Goal: Task Accomplishment & Management: Manage account settings

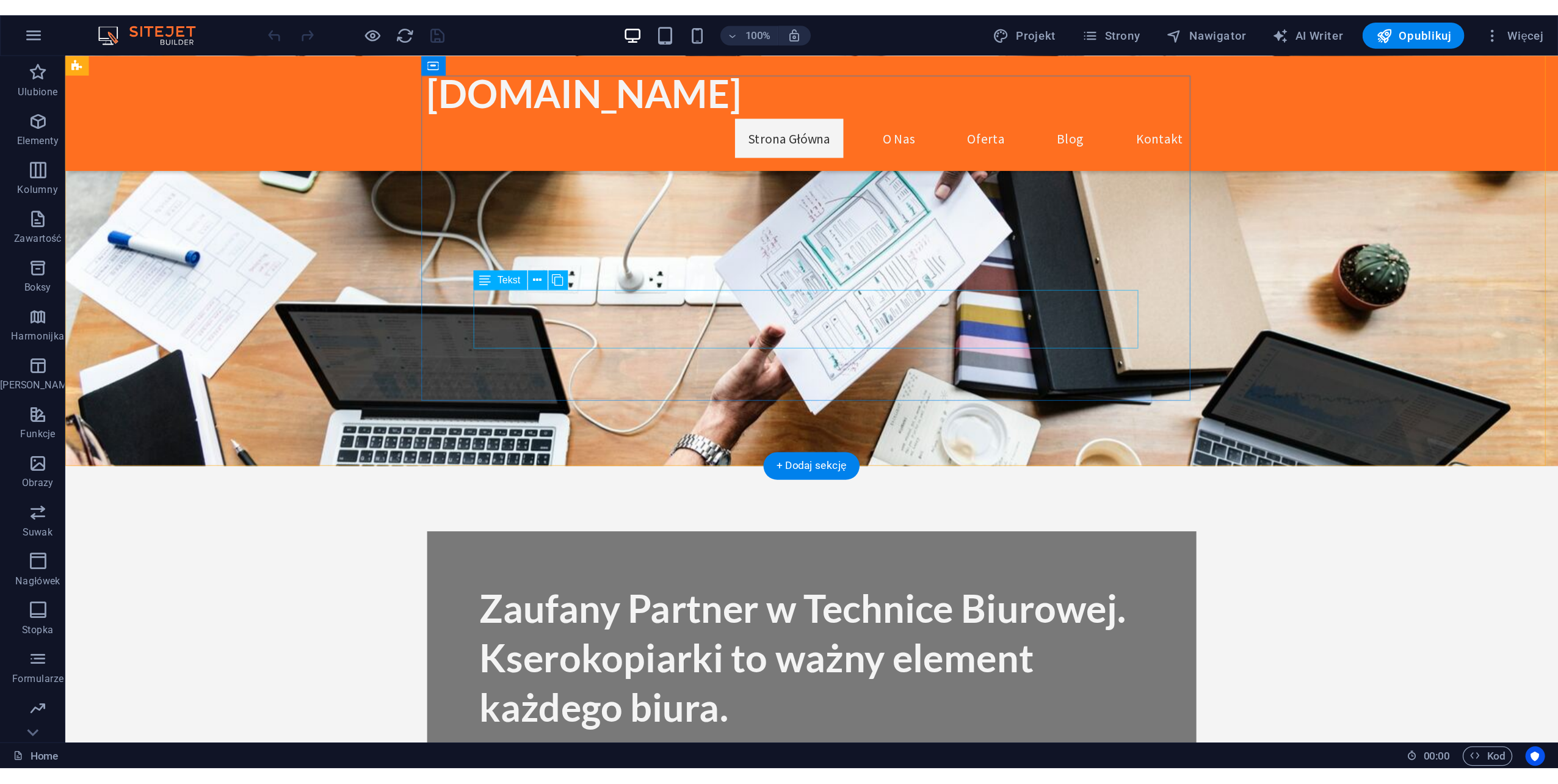
scroll to position [122, 0]
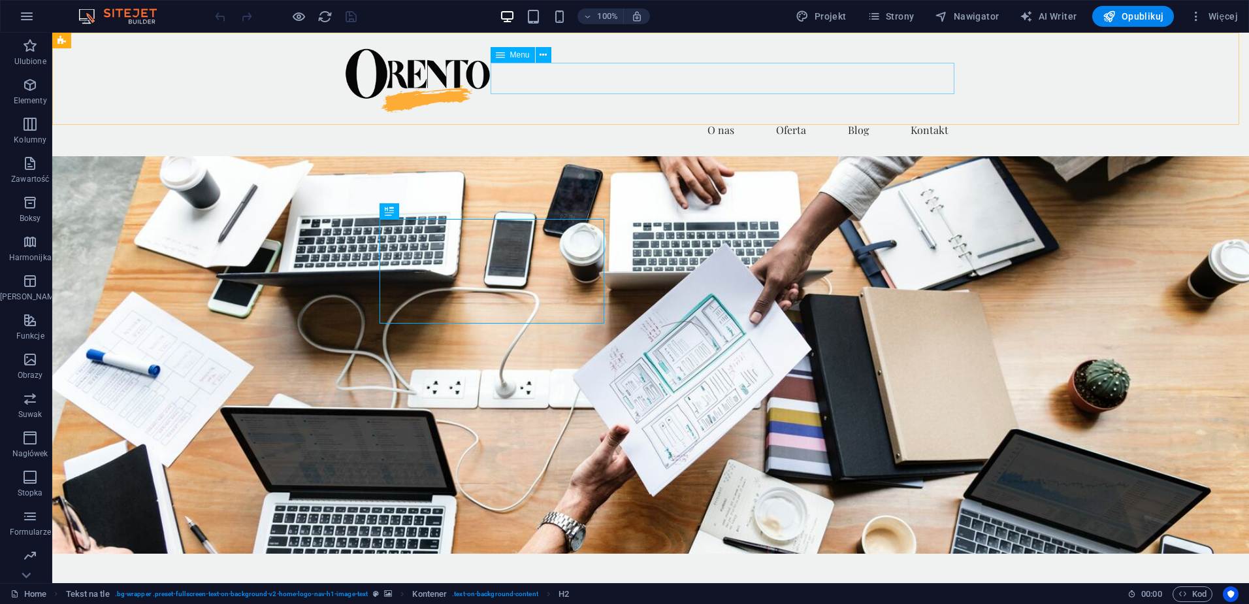
click at [524, 54] on span "Menu" at bounding box center [520, 55] width 20 height 8
select select
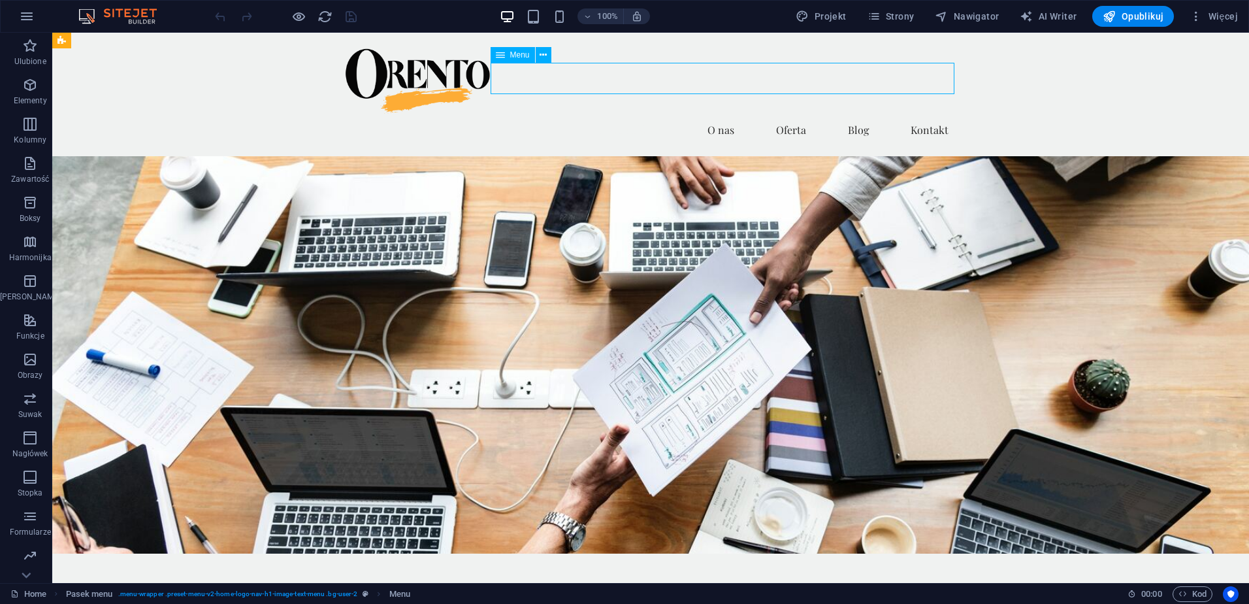
select select
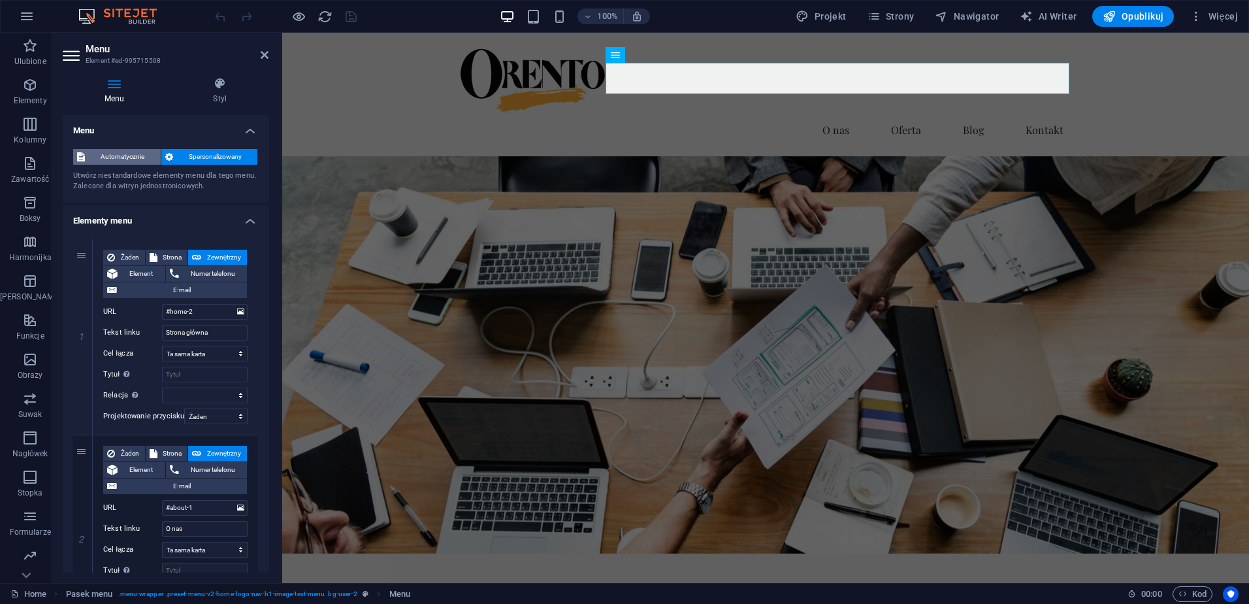
click at [131, 152] on span "Automatycznie" at bounding box center [123, 157] width 68 height 16
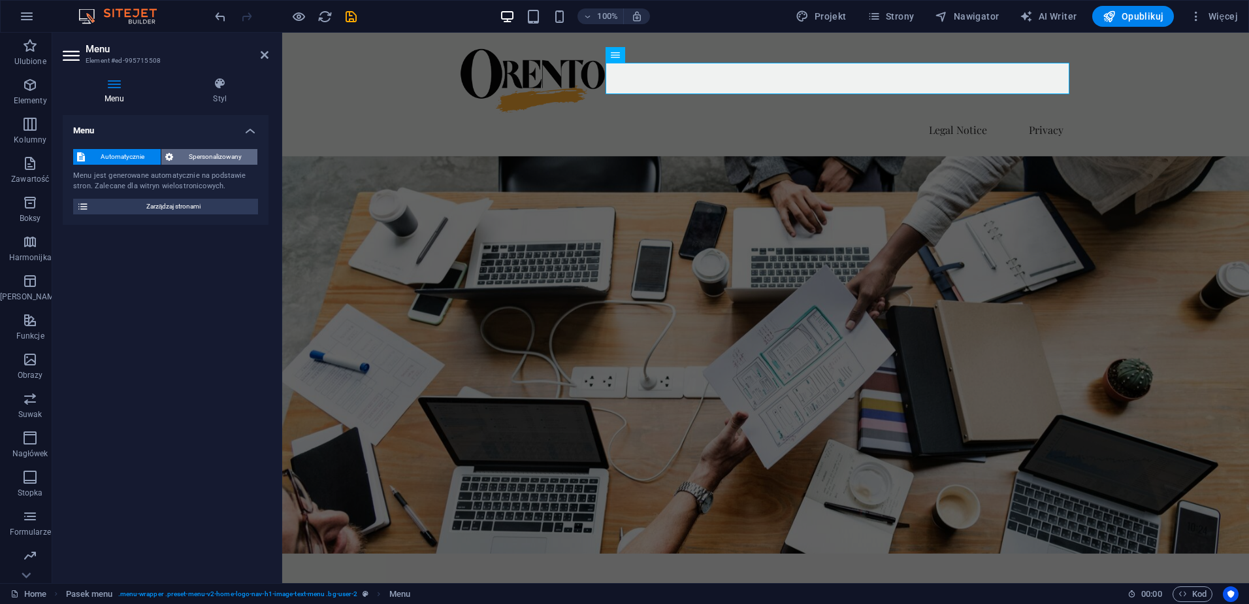
click at [181, 153] on span "Spersonalizowany" at bounding box center [215, 157] width 77 height 16
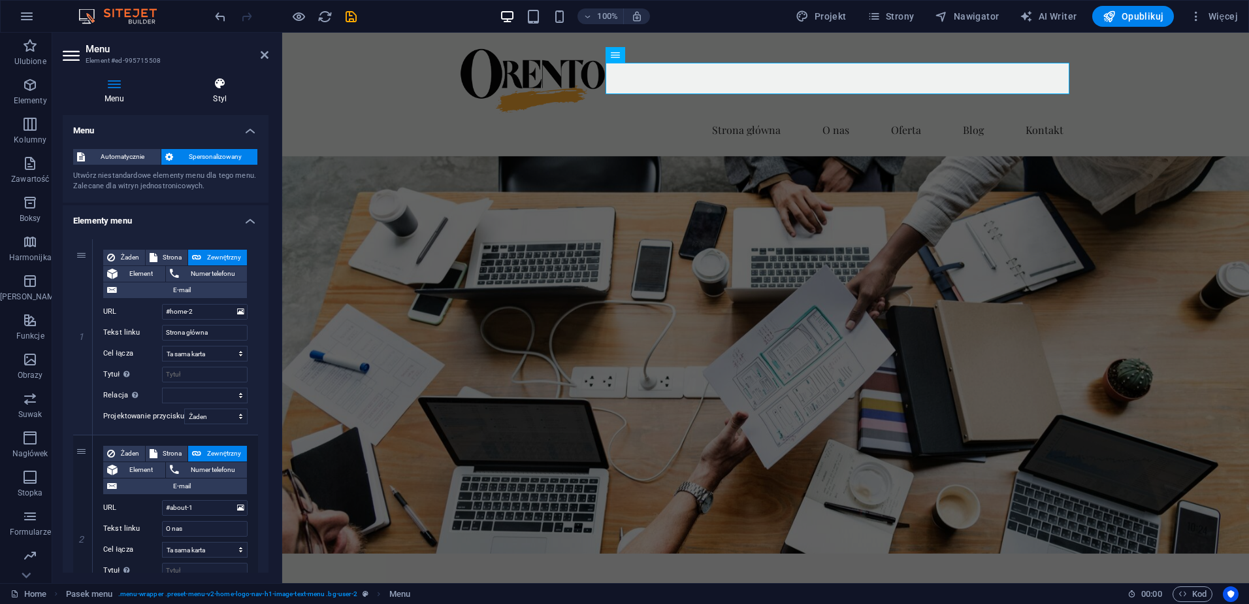
click at [222, 86] on icon at bounding box center [220, 83] width 97 height 13
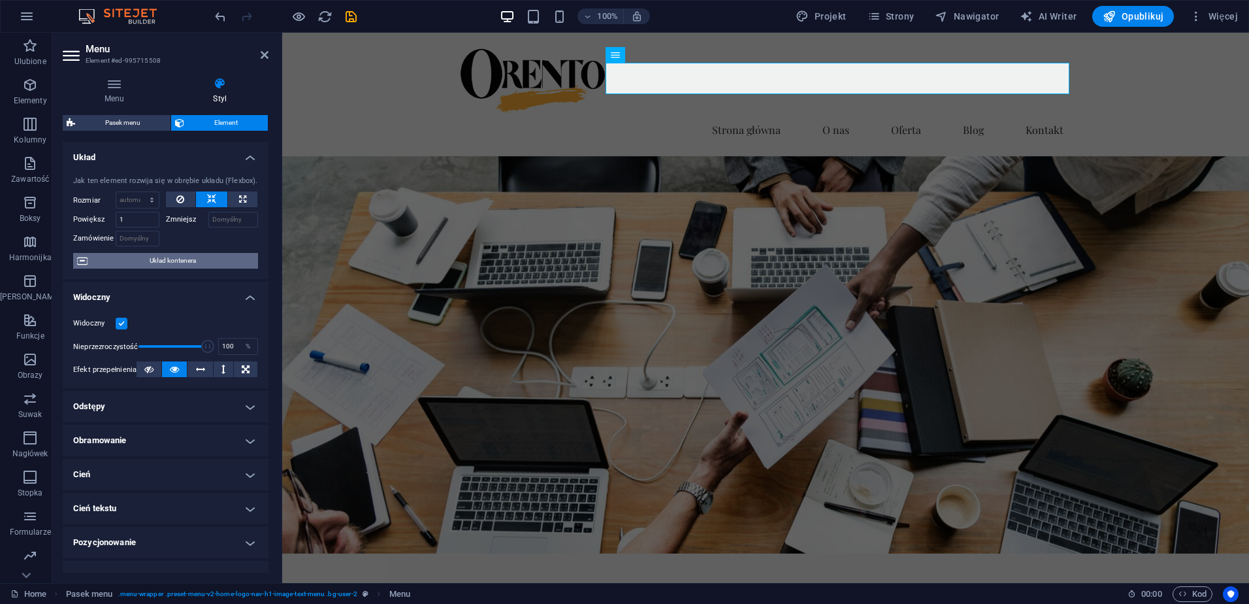
click at [191, 263] on span "Układ kontenera" at bounding box center [172, 261] width 163 height 16
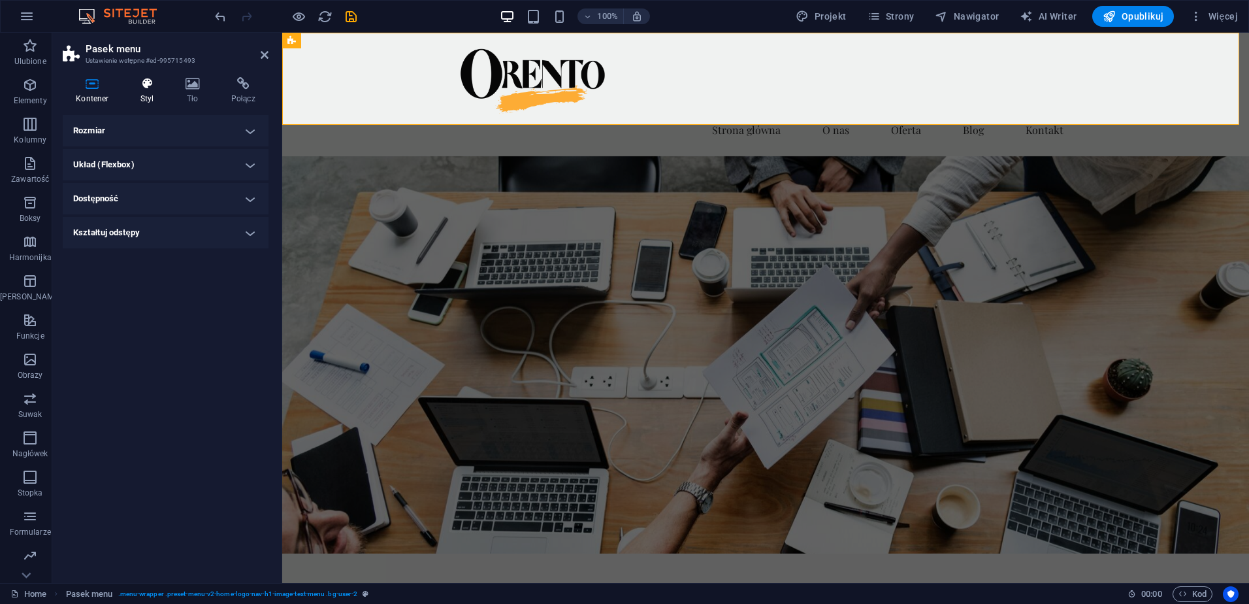
click at [145, 93] on h4 "Styl" at bounding box center [149, 90] width 45 height 27
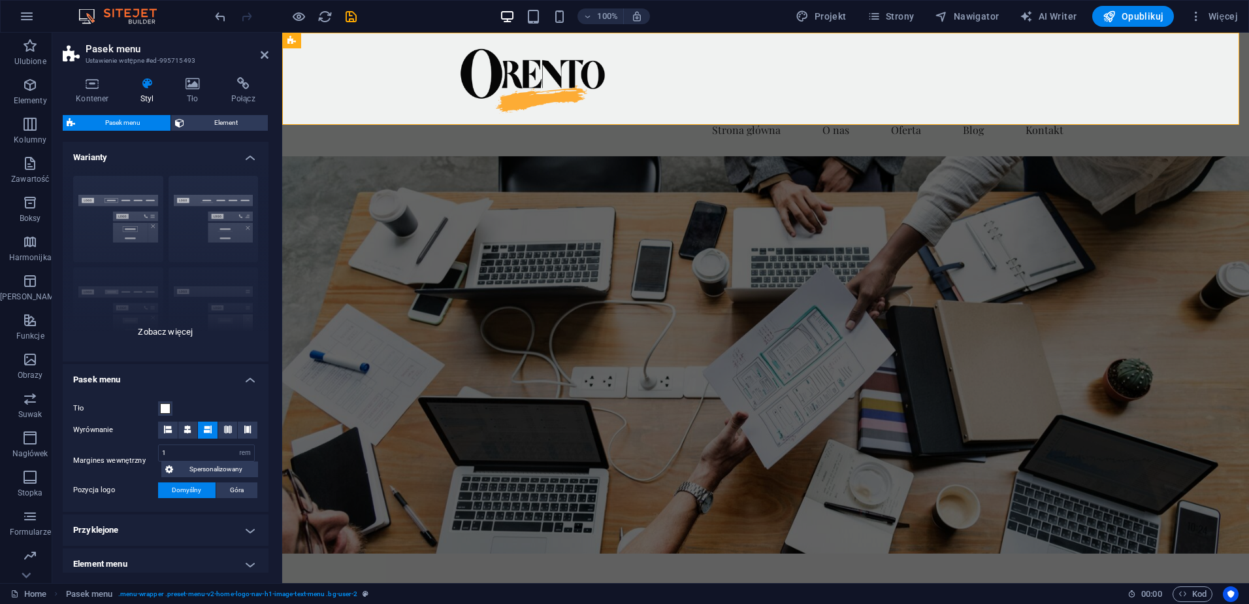
click at [167, 331] on div "Obramowanie Wyśrodkowany Domyślny Ustalone Loki Wyzwalacz akcji Szeroki XXL" at bounding box center [166, 263] width 206 height 196
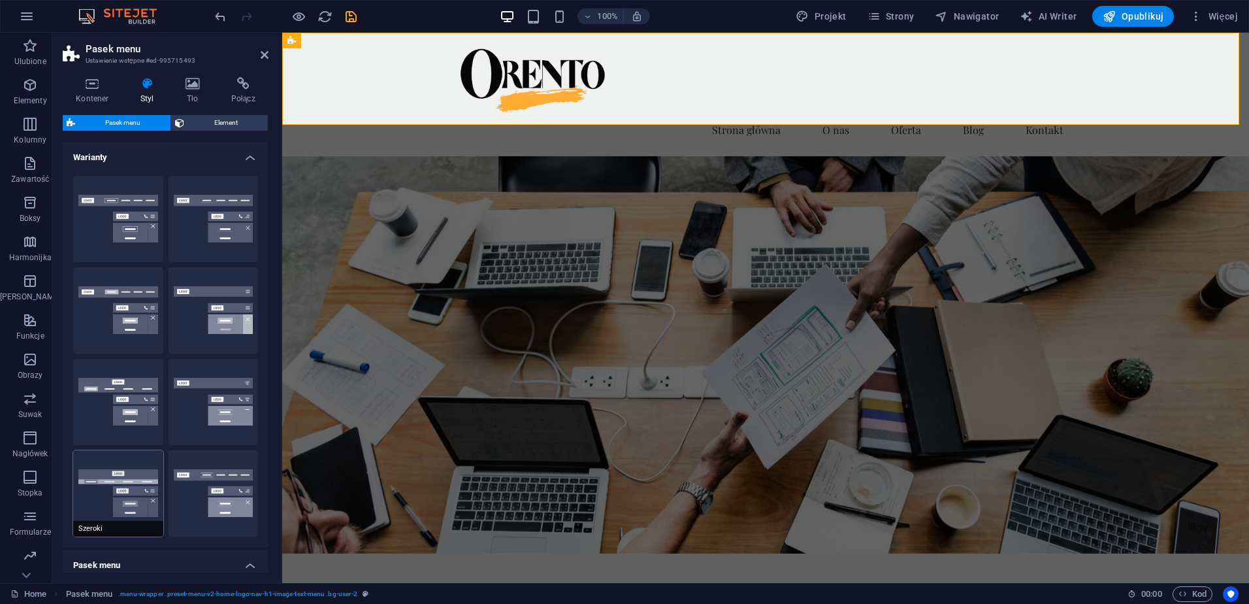
click at [140, 491] on button "Szeroki" at bounding box center [118, 493] width 90 height 86
type input "0"
type input "2"
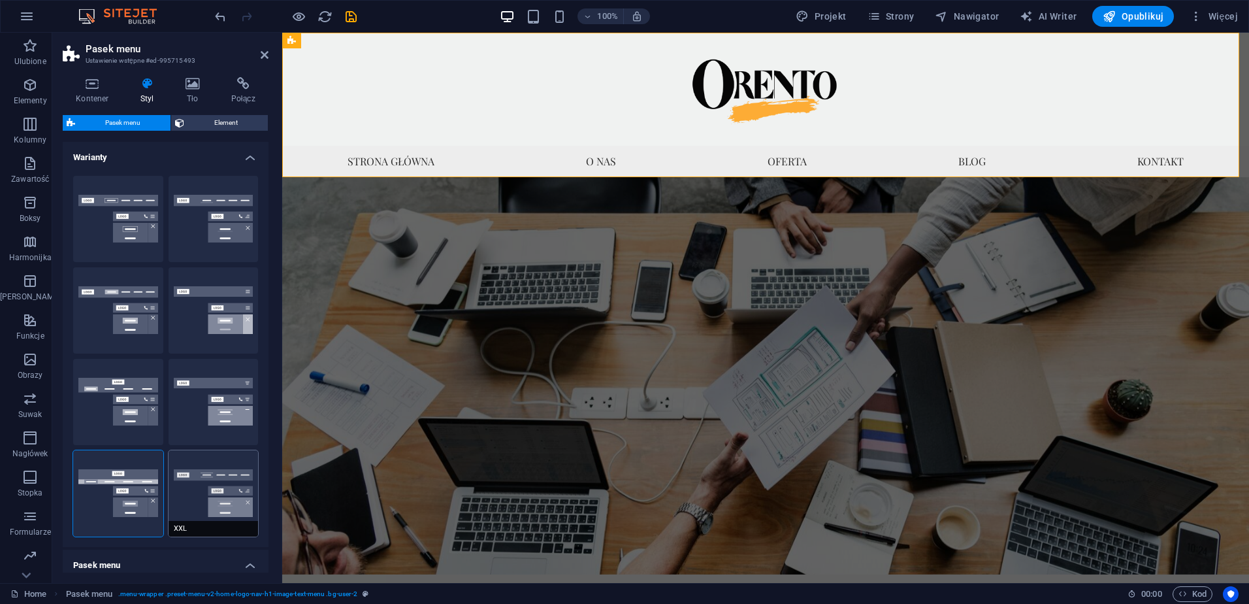
click at [209, 498] on button "XXL" at bounding box center [214, 493] width 90 height 86
type input "1"
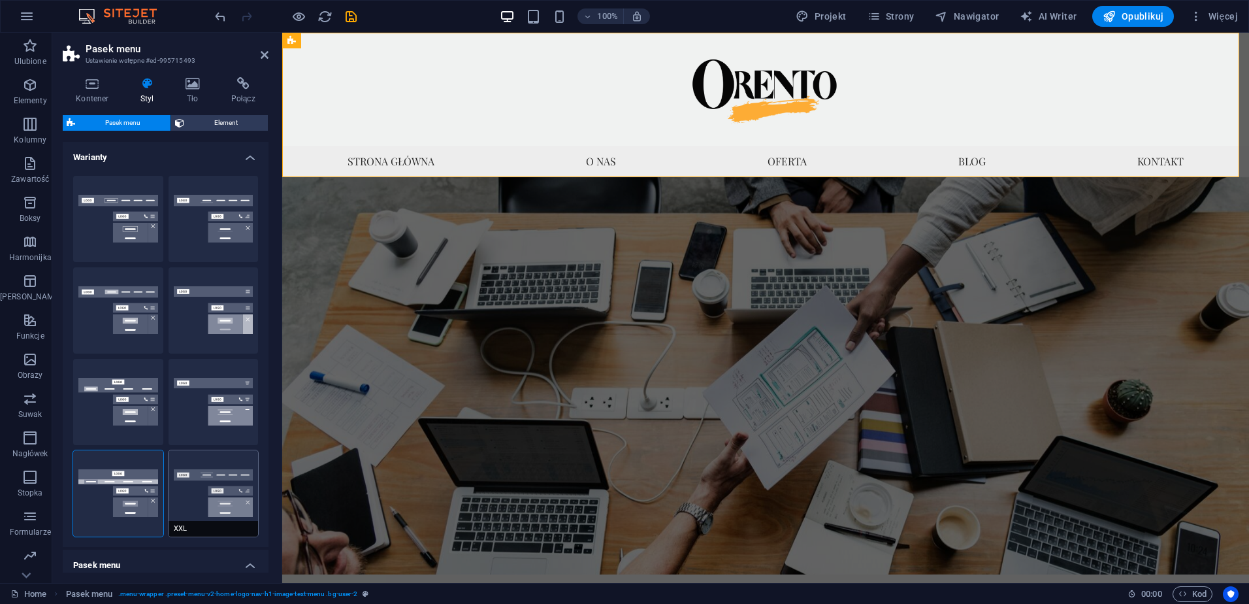
type input "1"
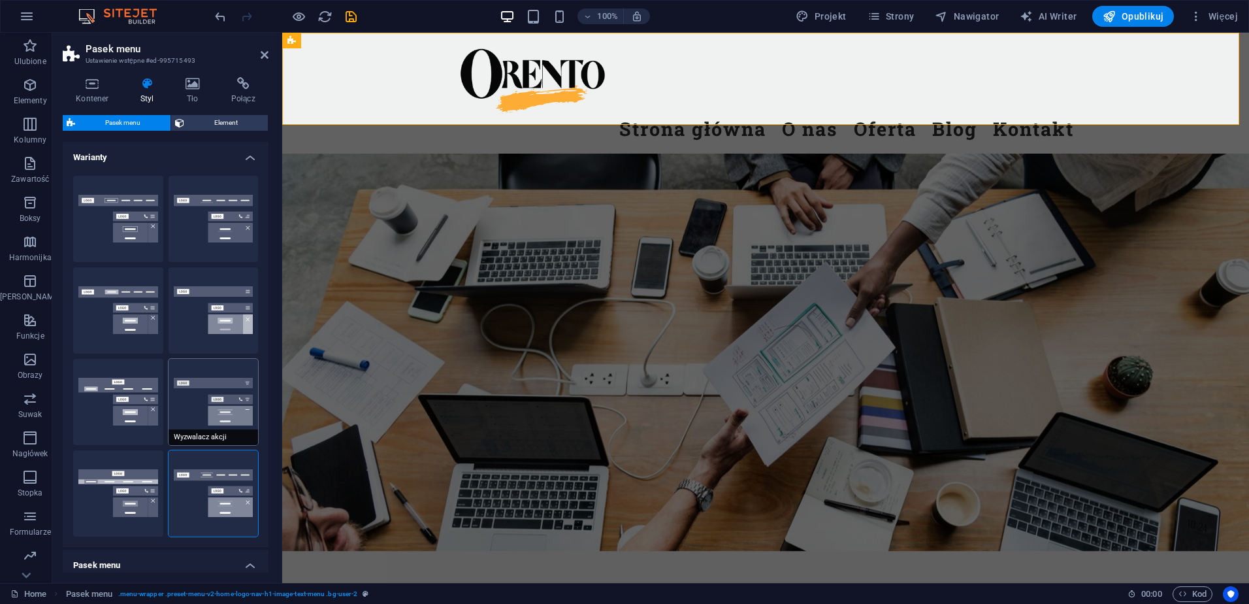
click at [210, 401] on button "Wyzwalacz akcji" at bounding box center [214, 402] width 90 height 86
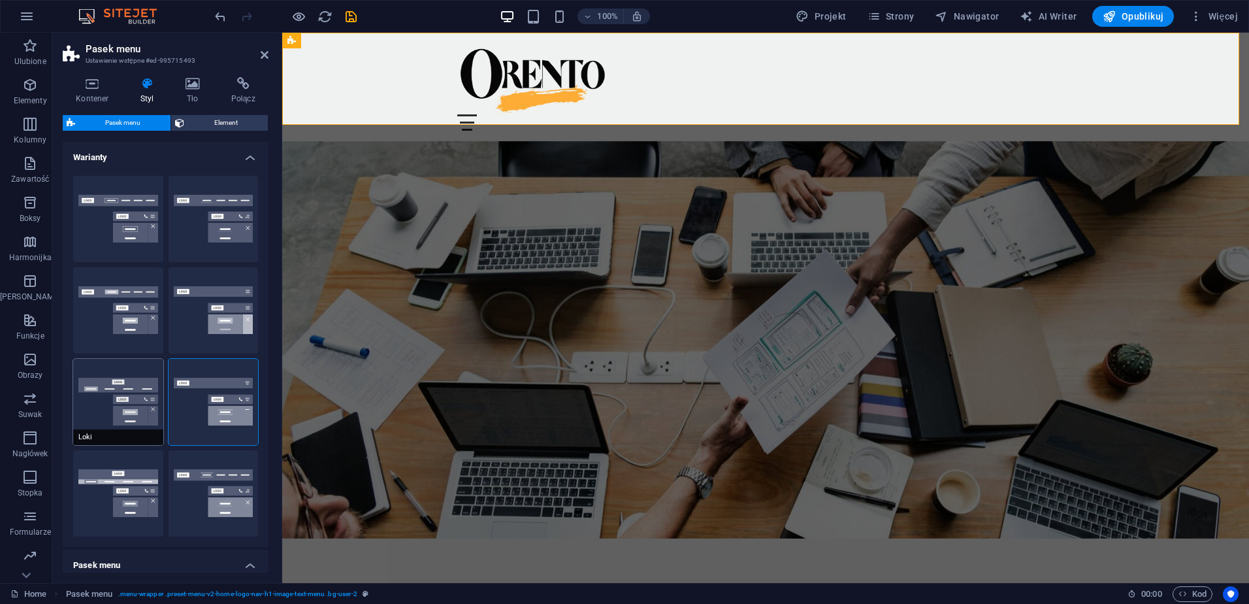
click at [120, 402] on button "Loki" at bounding box center [118, 402] width 90 height 86
type input "0"
select select "DISABLED_OPTION_VALUE"
type input "2"
type input "1"
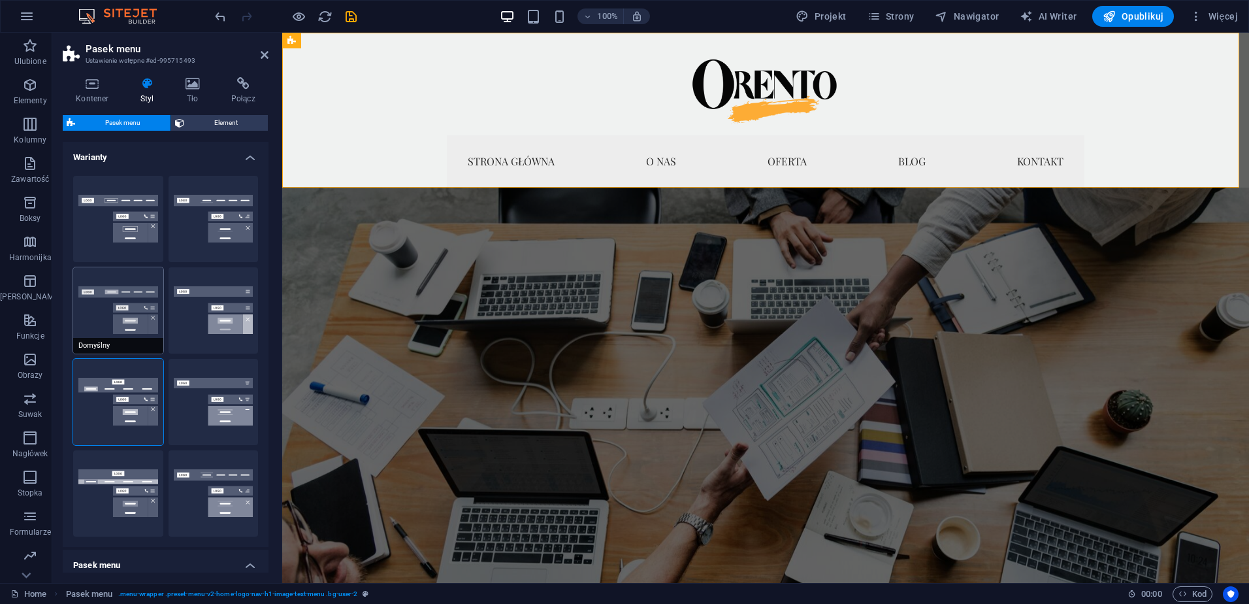
click at [129, 317] on button "Domyślny" at bounding box center [118, 310] width 90 height 86
type input "1"
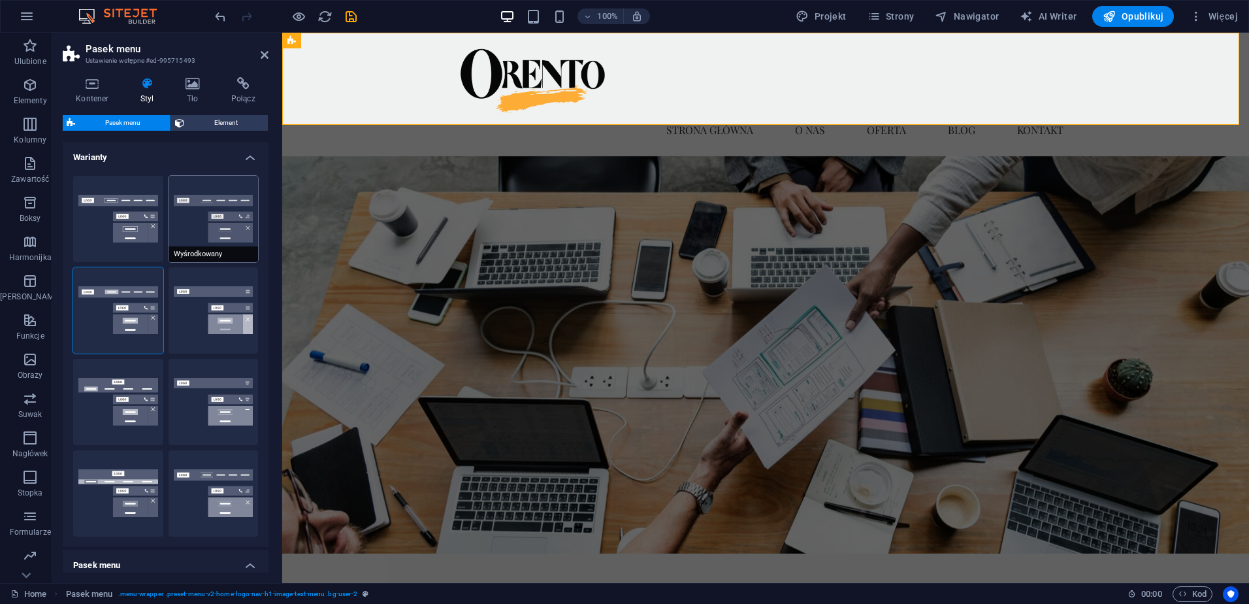
click at [239, 223] on button "Wyśrodkowany" at bounding box center [214, 219] width 90 height 86
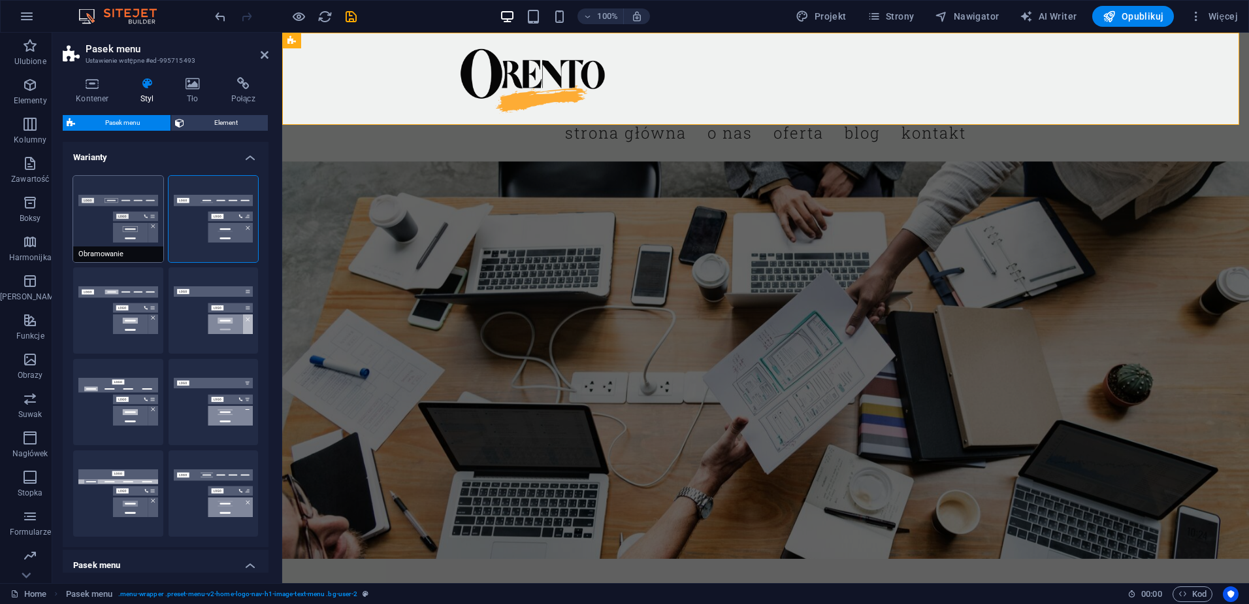
click at [131, 222] on button "Obramowanie" at bounding box center [118, 219] width 90 height 86
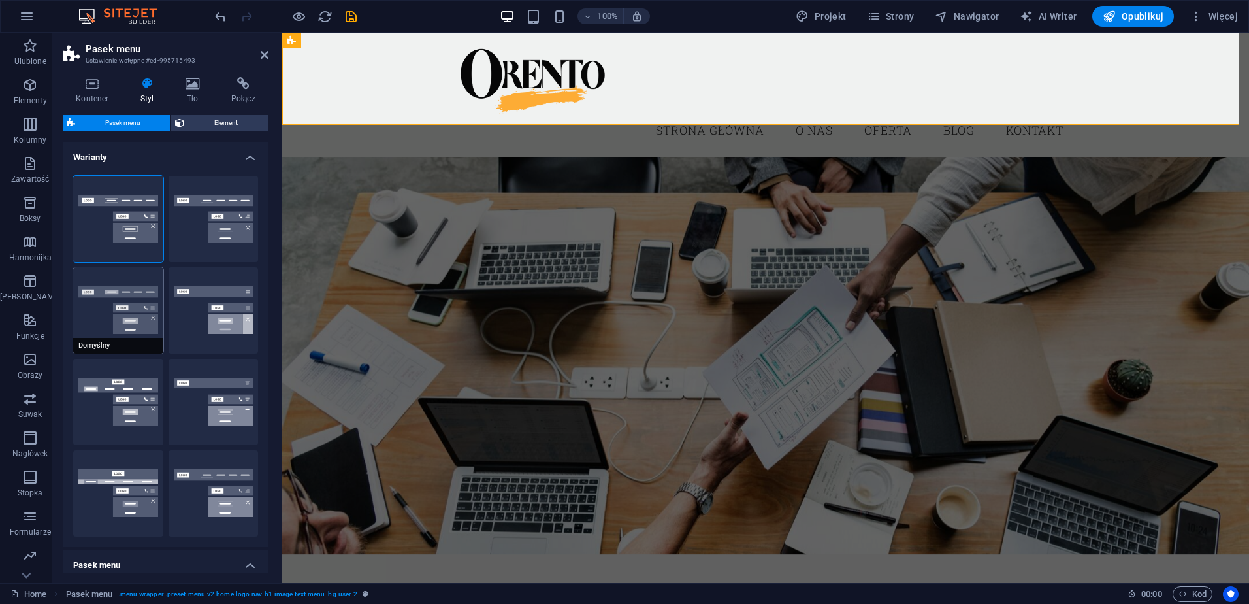
click at [125, 304] on button "Domyślny" at bounding box center [118, 310] width 90 height 86
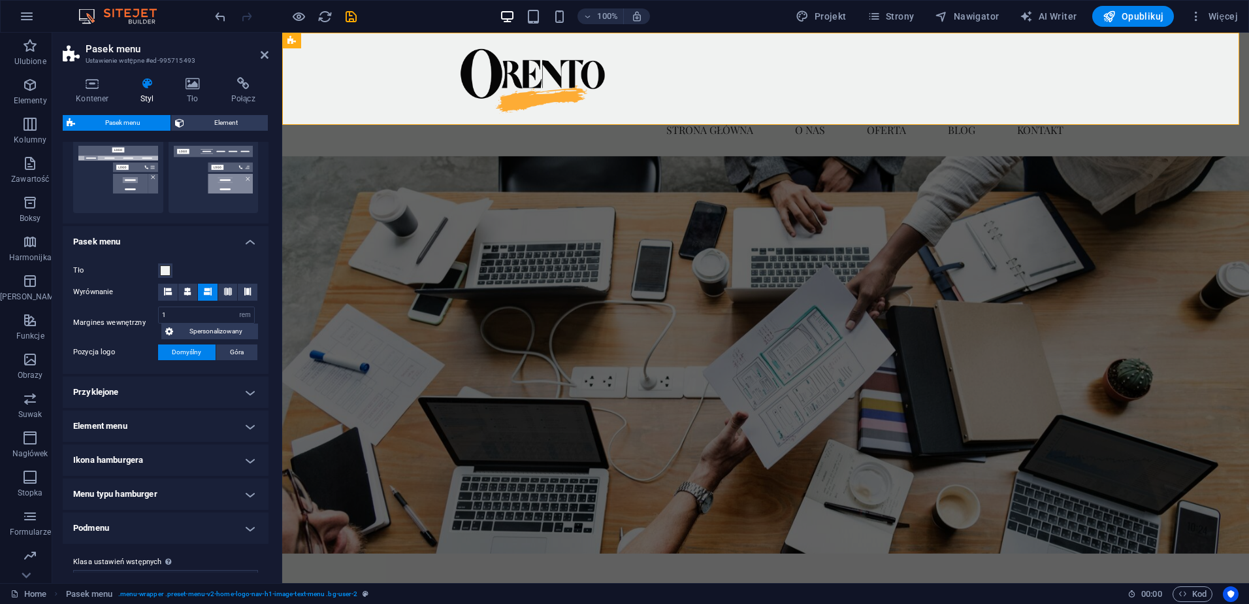
scroll to position [327, 0]
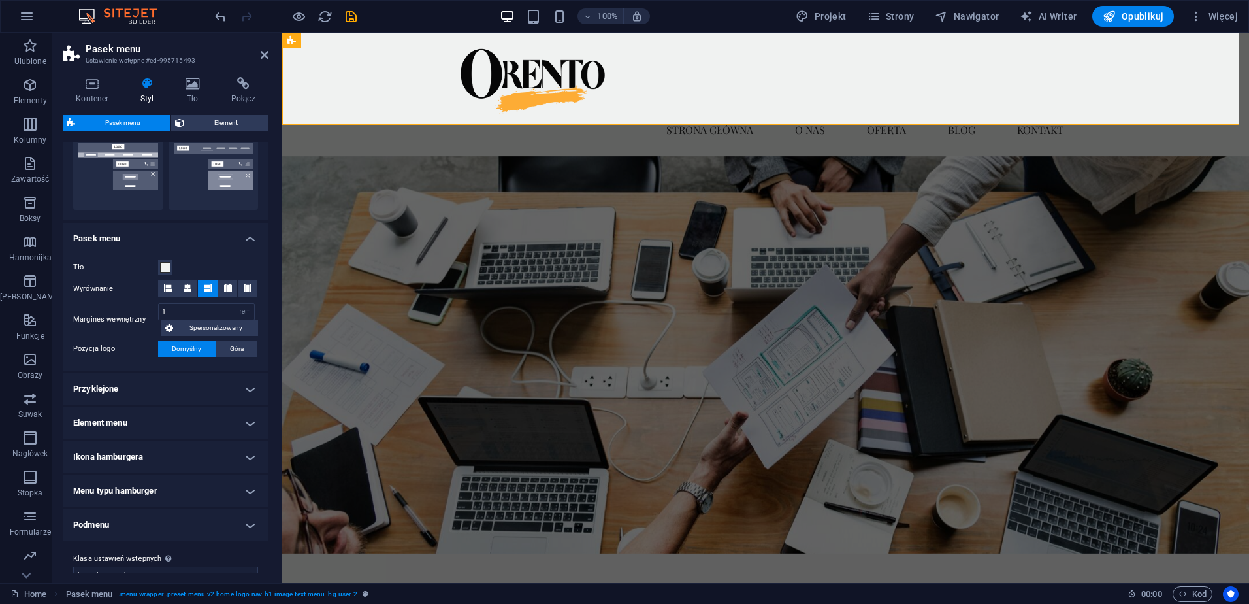
click at [170, 391] on h4 "Przyklejone" at bounding box center [166, 388] width 206 height 31
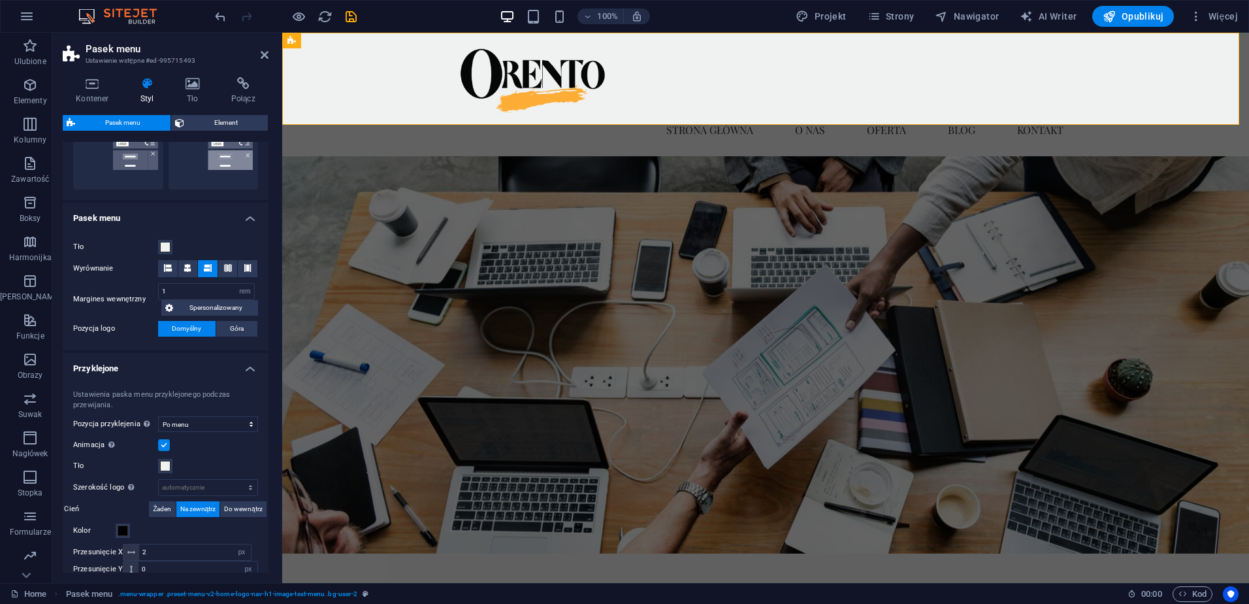
scroll to position [392, 0]
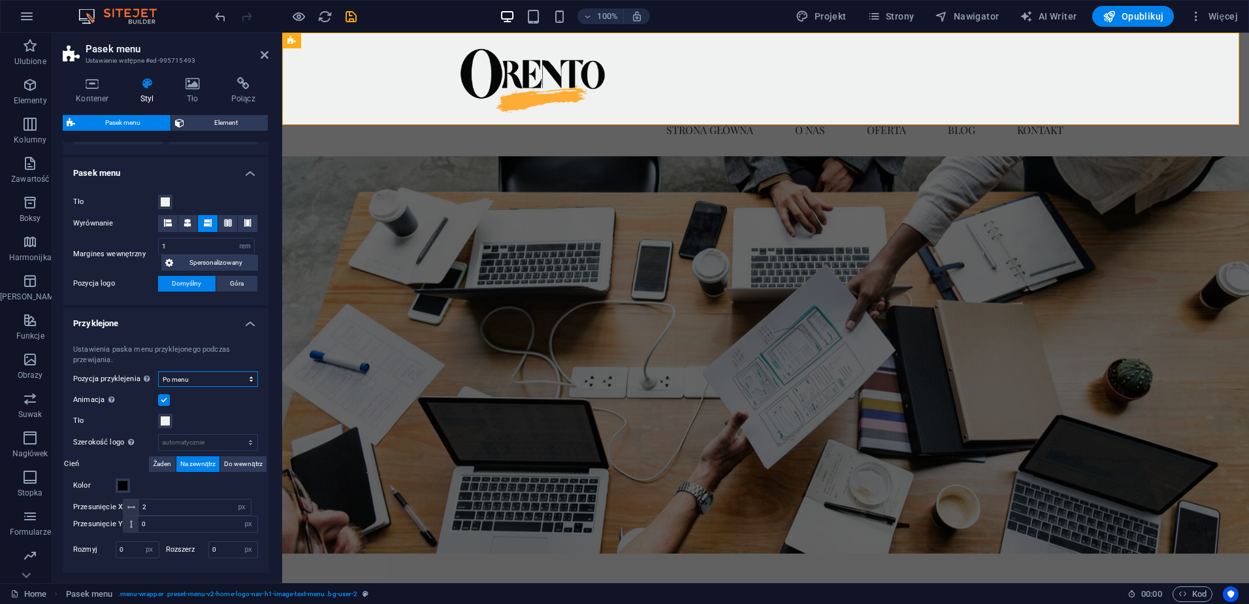
click at [204, 378] on select "Wyłączony Natychmiast Po menu Po banerze Podczas przewijania w [PERSON_NAME]" at bounding box center [208, 379] width 100 height 16
select select "sticky_instant"
click at [158, 371] on select "Wyłączony Natychmiast Po menu Po banerze Podczas przewijania w [PERSON_NAME]" at bounding box center [208, 379] width 100 height 16
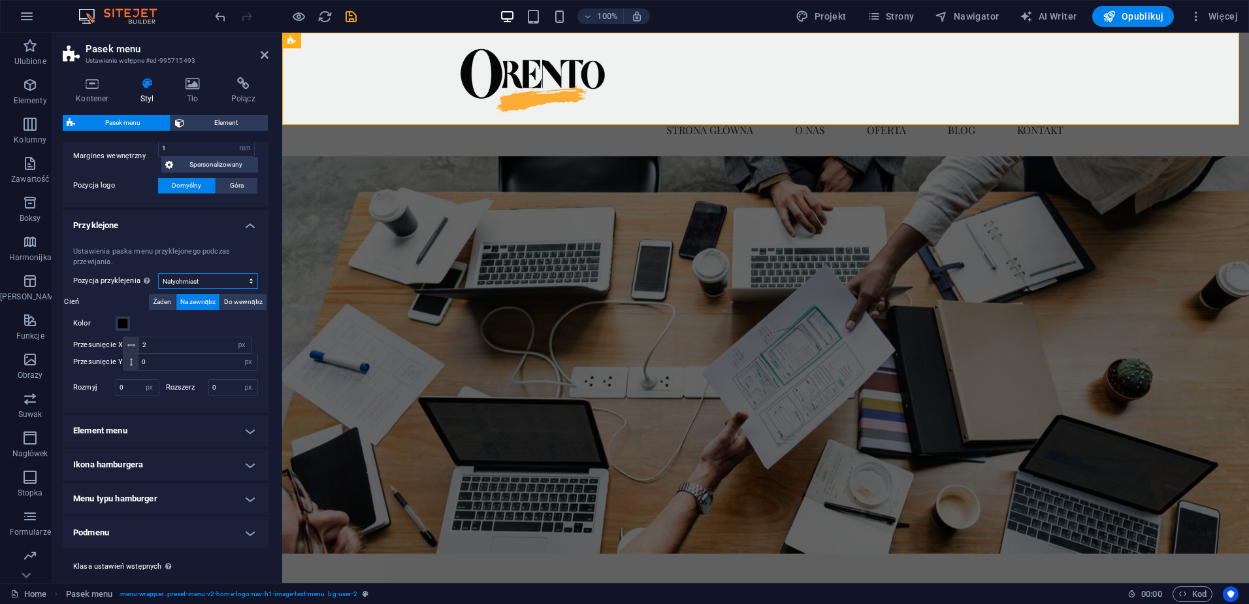
scroll to position [518, 0]
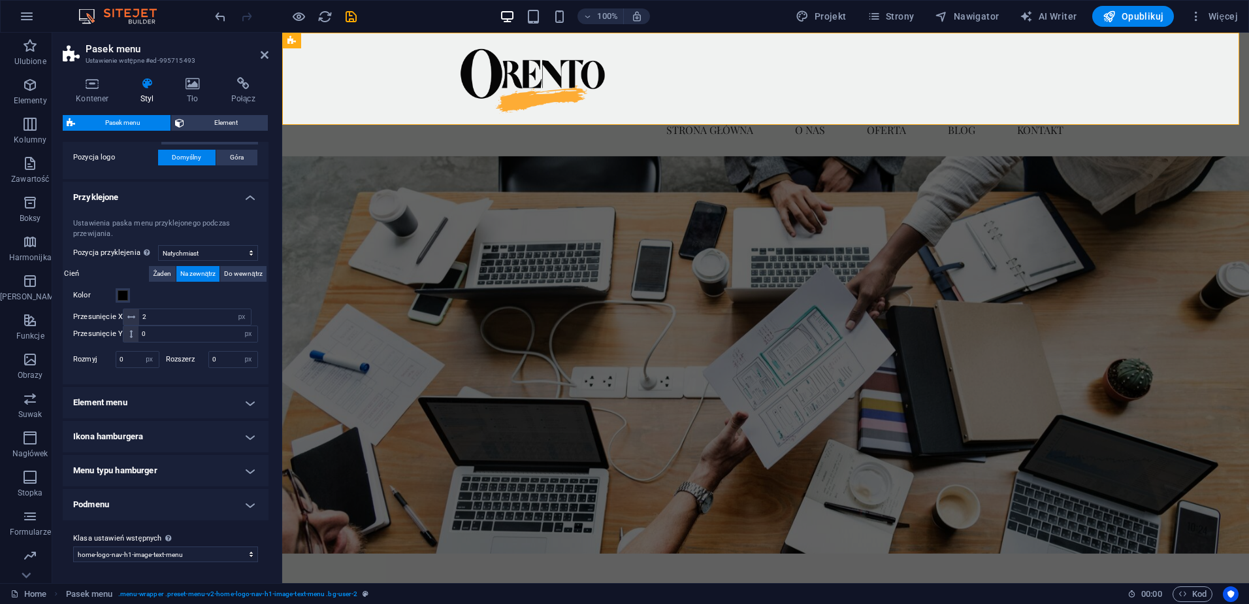
click at [150, 408] on h4 "Element menu" at bounding box center [166, 402] width 206 height 31
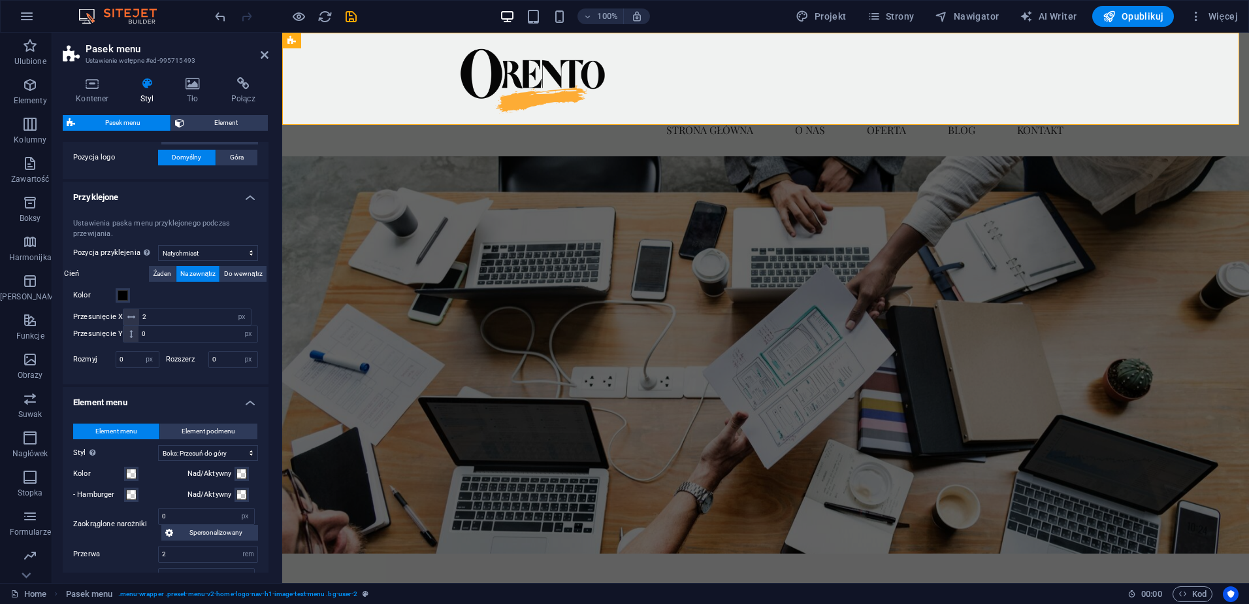
click at [160, 399] on h4 "Element menu" at bounding box center [166, 399] width 206 height 24
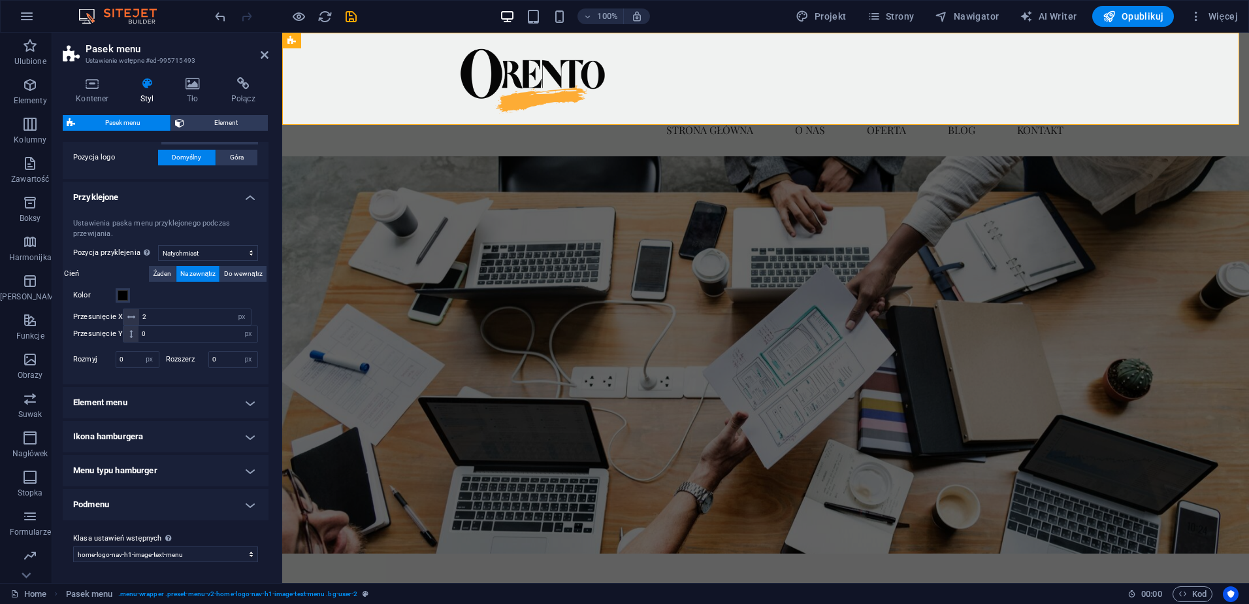
click at [158, 440] on h4 "Ikona hamburgera" at bounding box center [166, 436] width 206 height 31
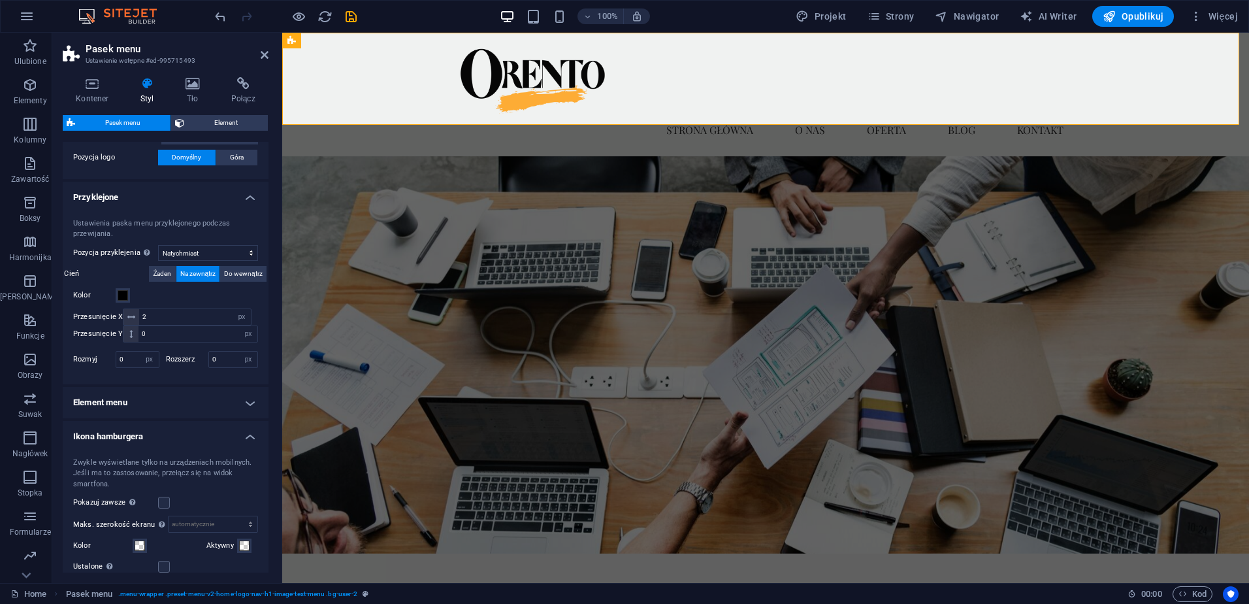
click at [158, 440] on h4 "Ikona hamburgera" at bounding box center [166, 433] width 206 height 24
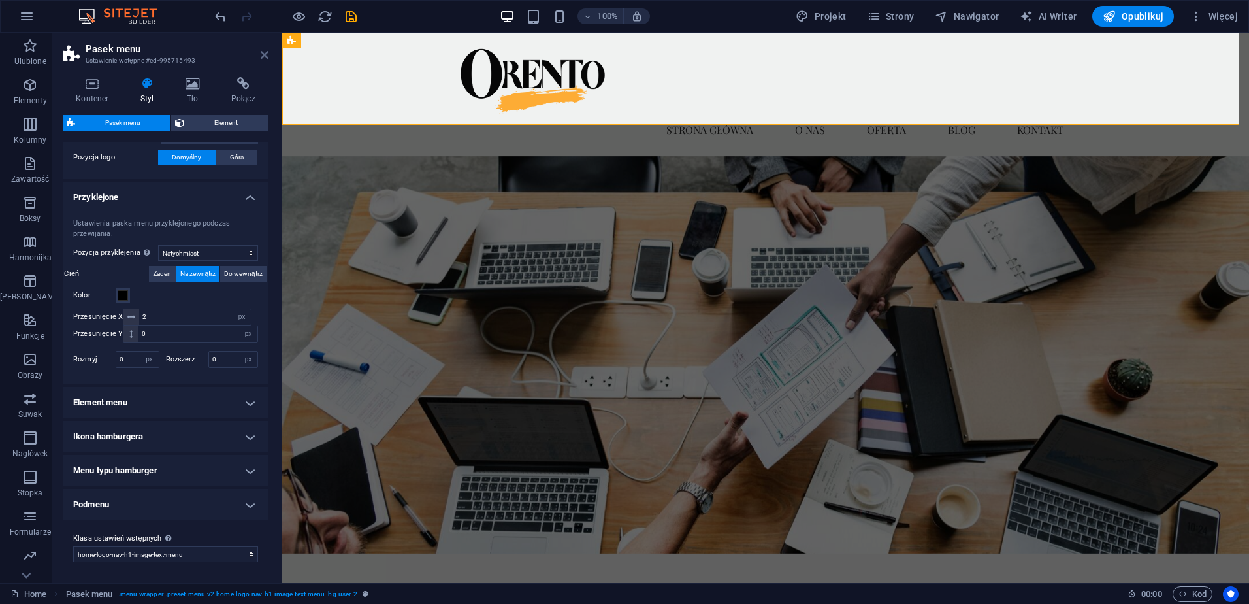
click at [261, 51] on icon at bounding box center [265, 55] width 8 height 10
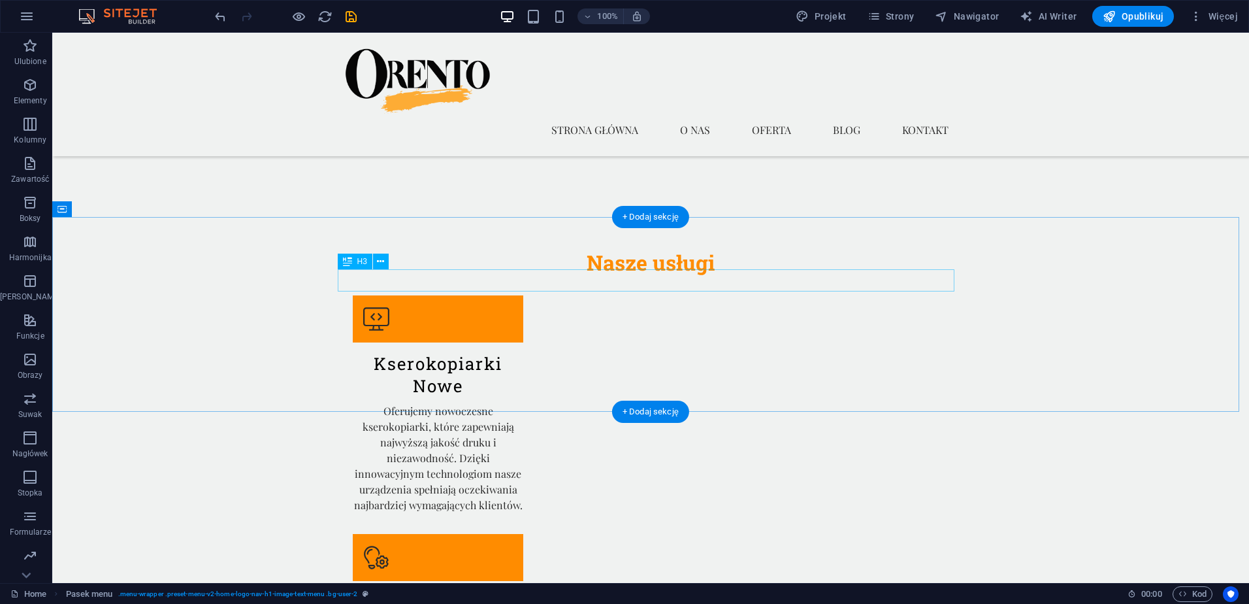
scroll to position [2090, 0]
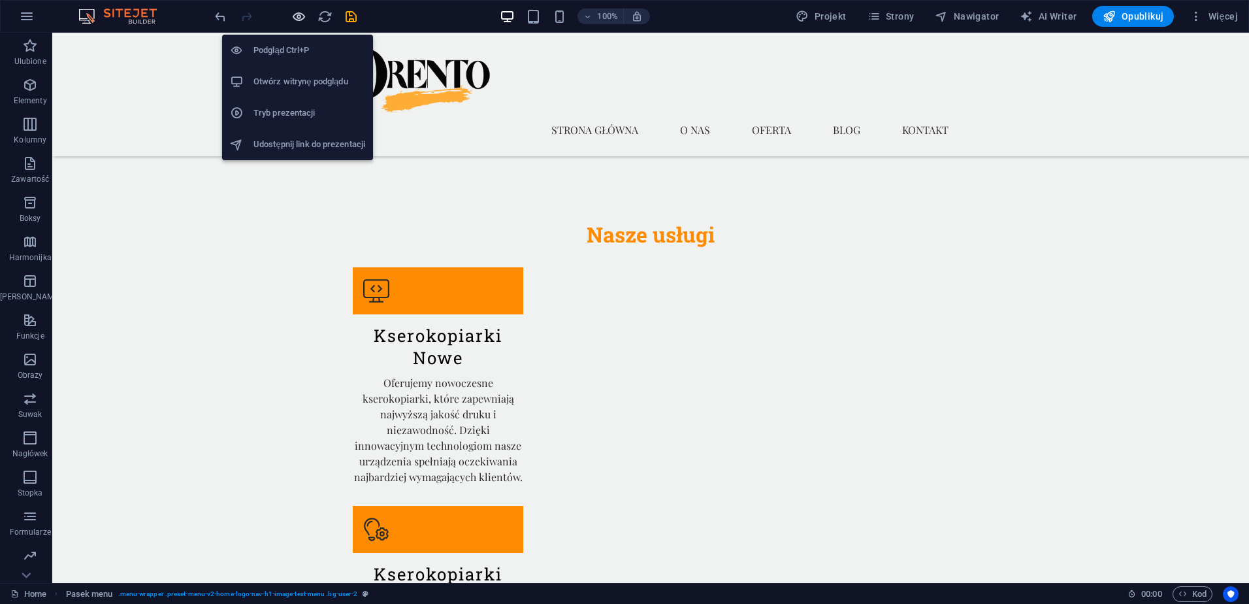
click at [302, 20] on icon "button" at bounding box center [298, 16] width 15 height 15
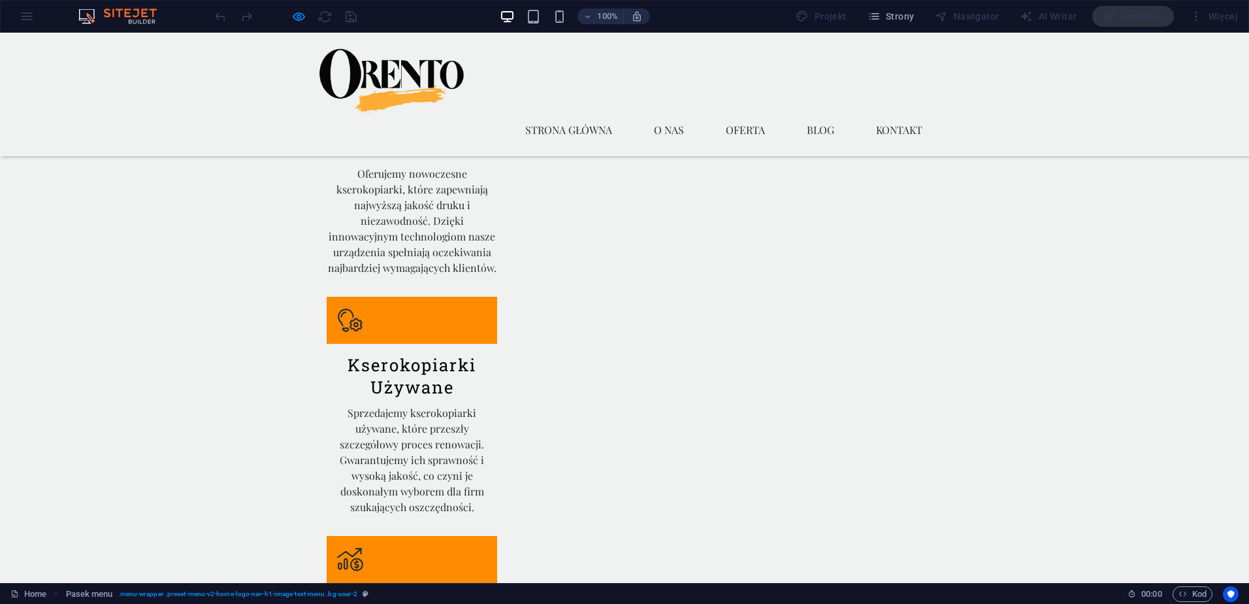
scroll to position [2221, 0]
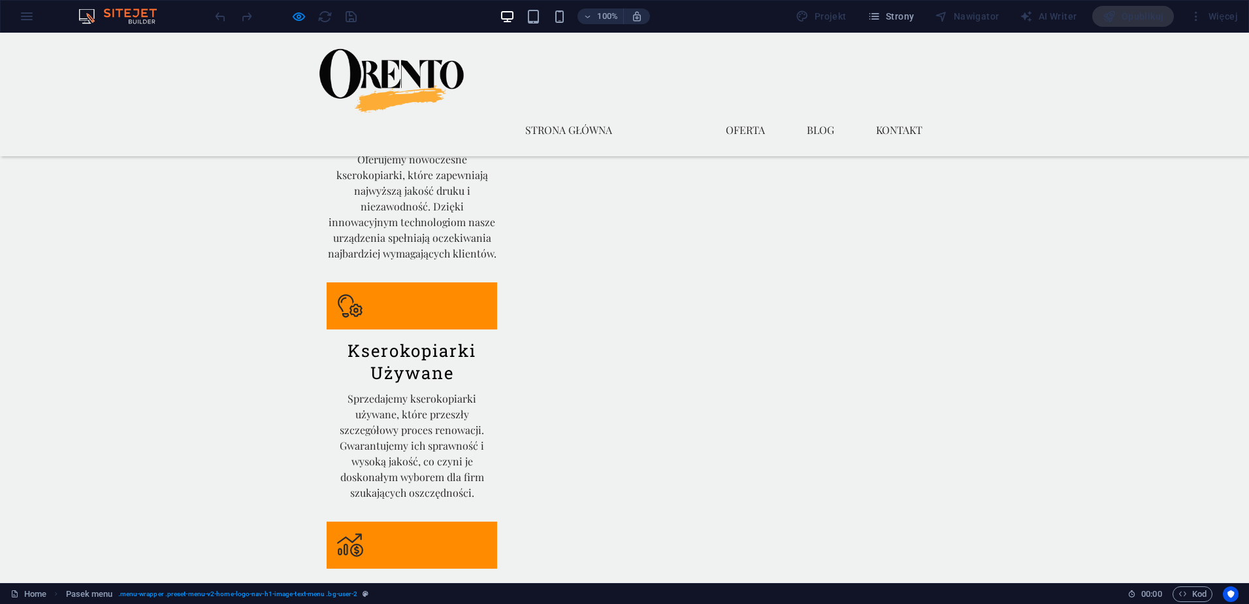
click at [660, 114] on link "O nas" at bounding box center [668, 129] width 51 height 31
click at [740, 114] on link "Oferta" at bounding box center [745, 129] width 60 height 31
click at [747, 114] on link "Oferta" at bounding box center [745, 129] width 60 height 31
click at [570, 114] on link "Strona główna" at bounding box center [569, 129] width 108 height 31
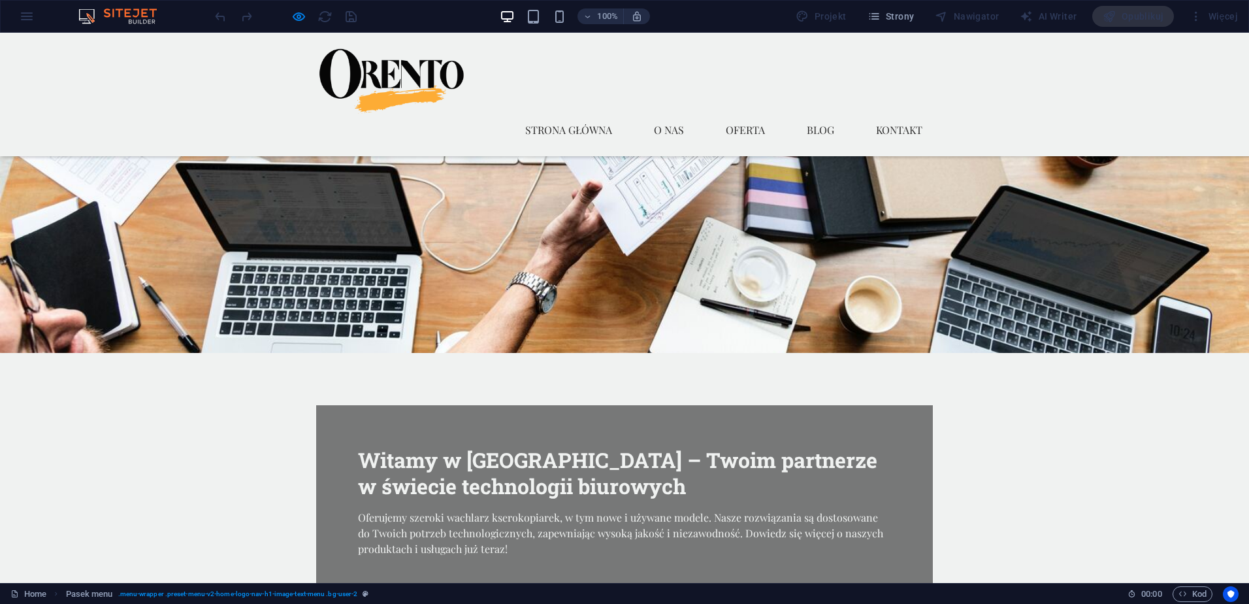
scroll to position [0, 0]
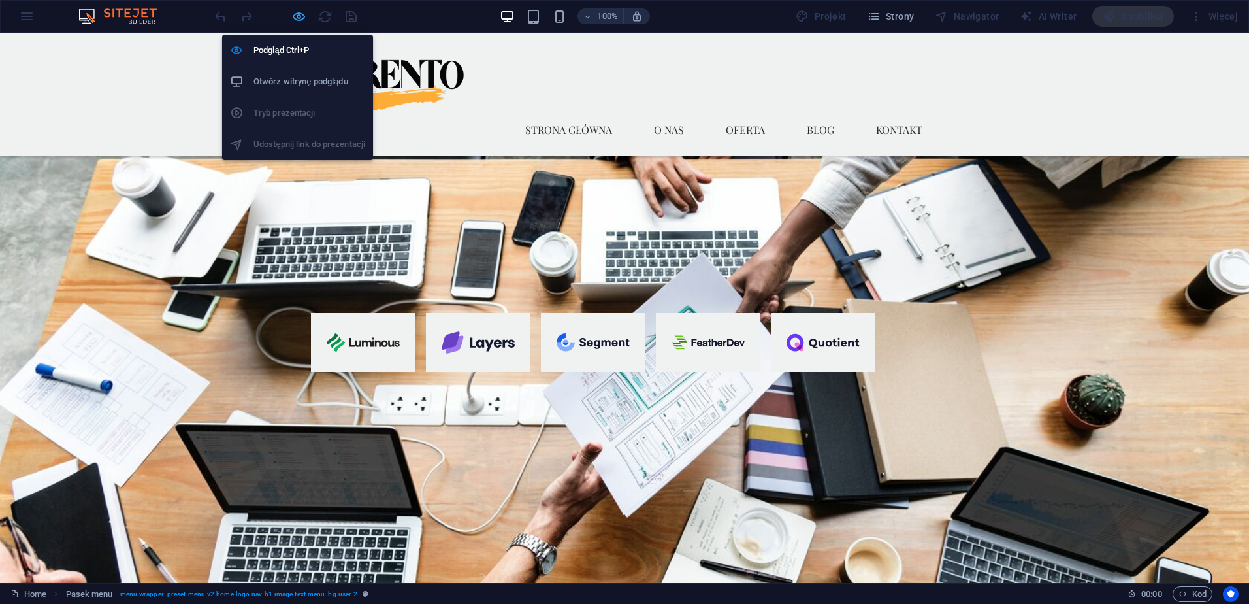
click at [300, 14] on icon "button" at bounding box center [298, 16] width 15 height 15
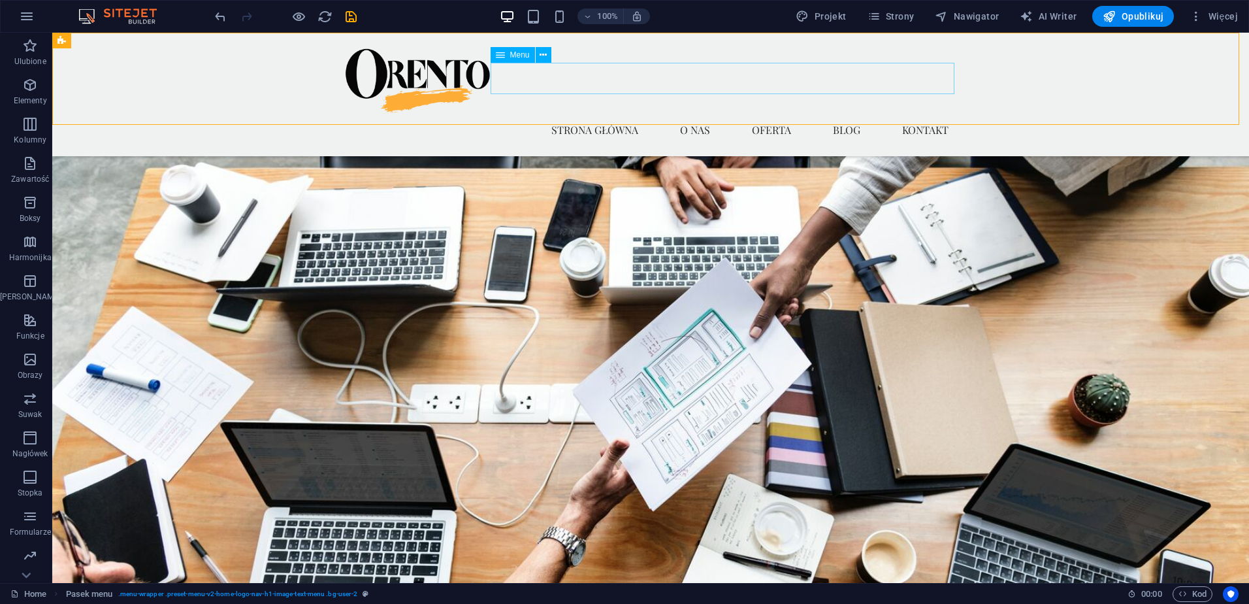
click at [524, 56] on span "Menu" at bounding box center [520, 55] width 20 height 8
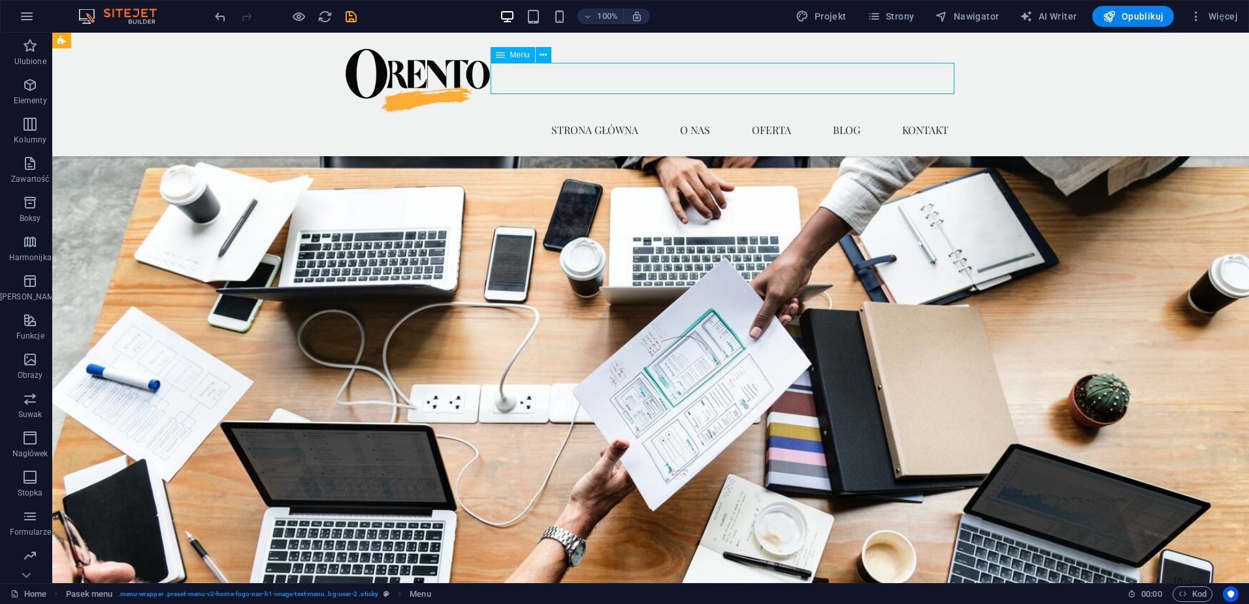
click at [524, 56] on span "Menu" at bounding box center [520, 55] width 20 height 8
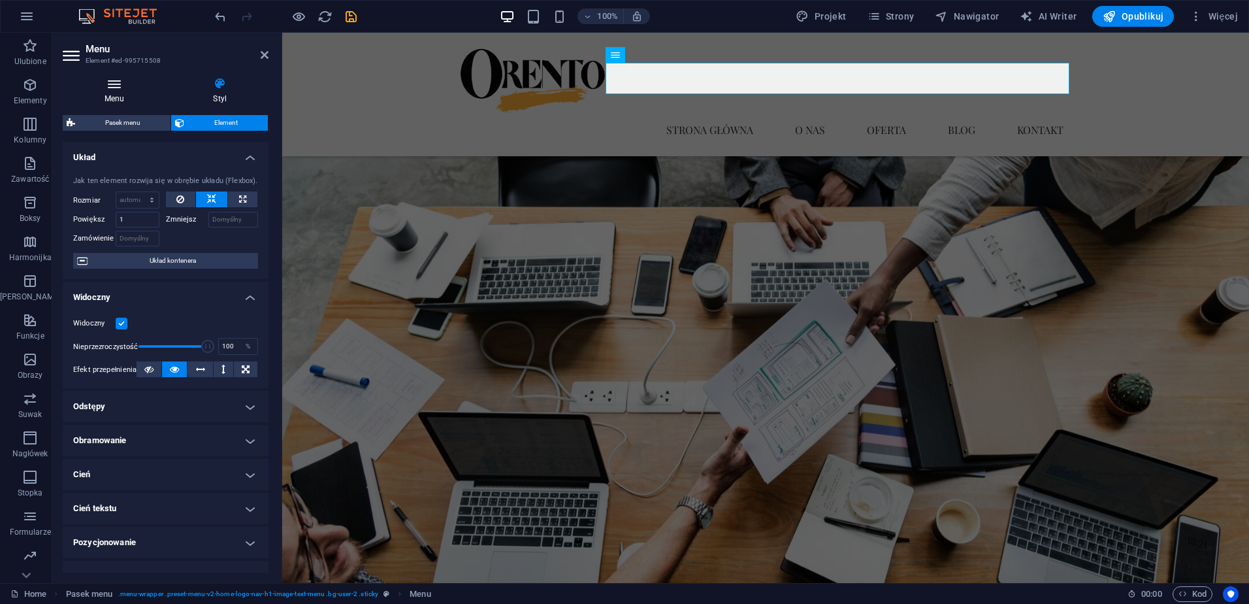
click at [112, 89] on icon at bounding box center [115, 83] width 104 height 13
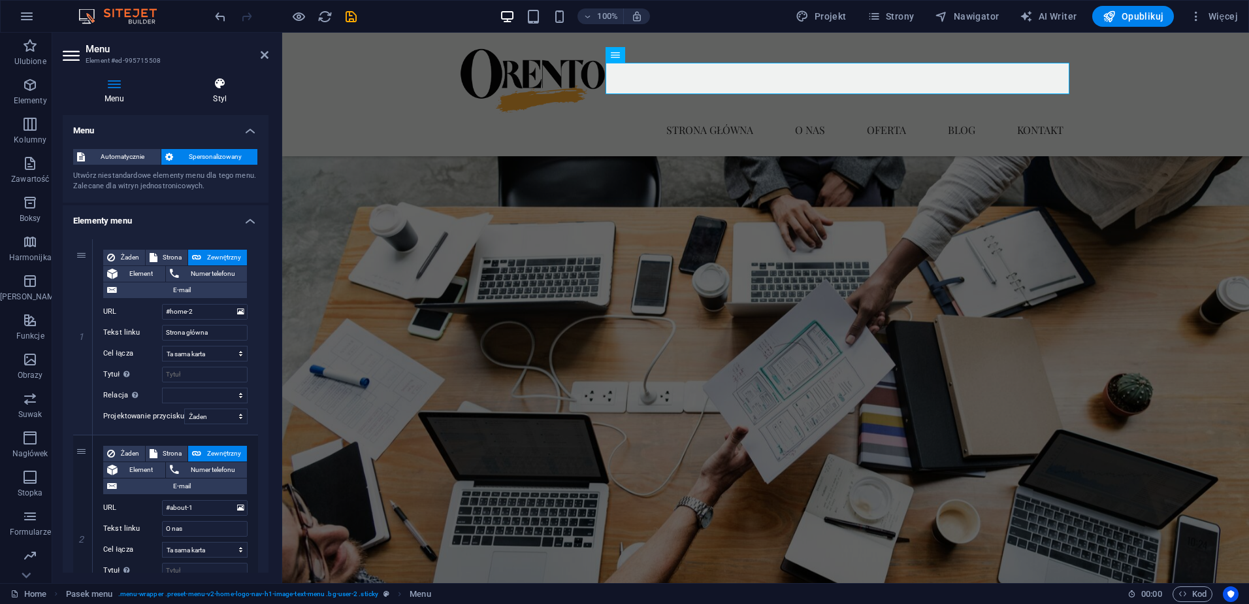
click at [218, 88] on icon at bounding box center [220, 83] width 97 height 13
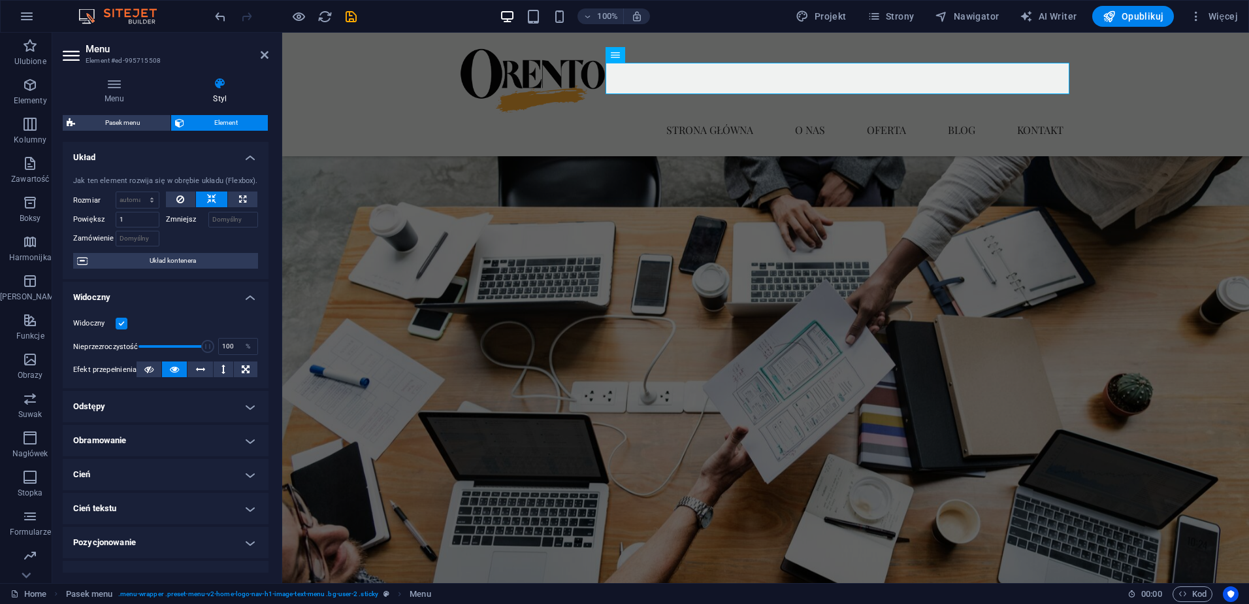
click at [244, 157] on h4 "Układ" at bounding box center [166, 154] width 206 height 24
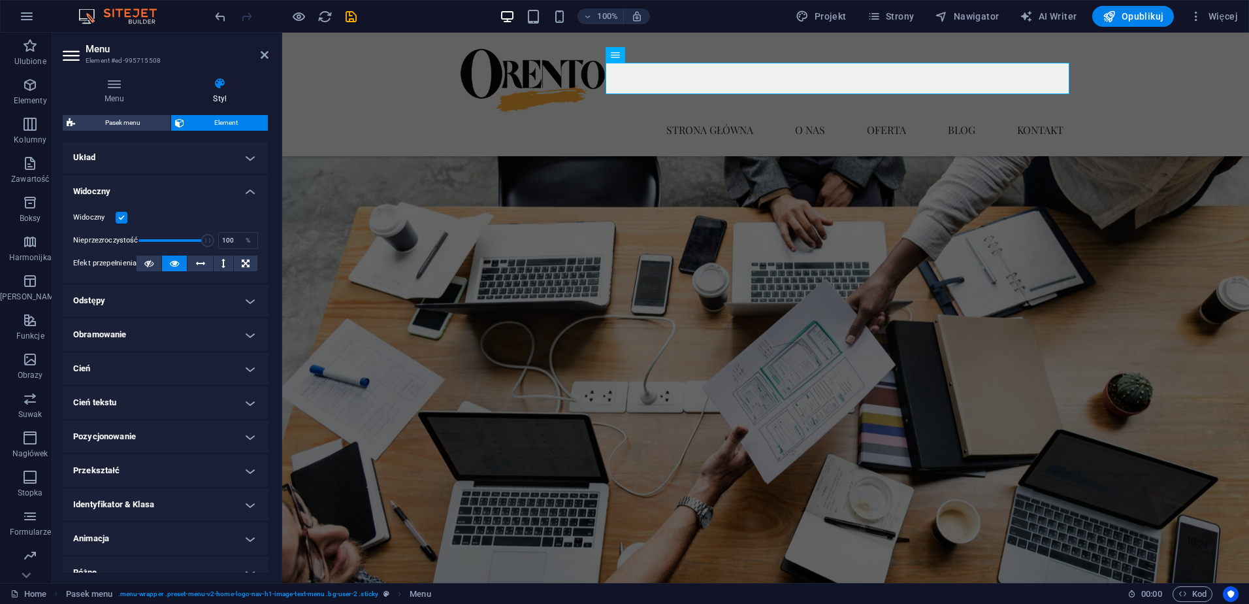
click at [253, 190] on h4 "Widoczny" at bounding box center [166, 188] width 206 height 24
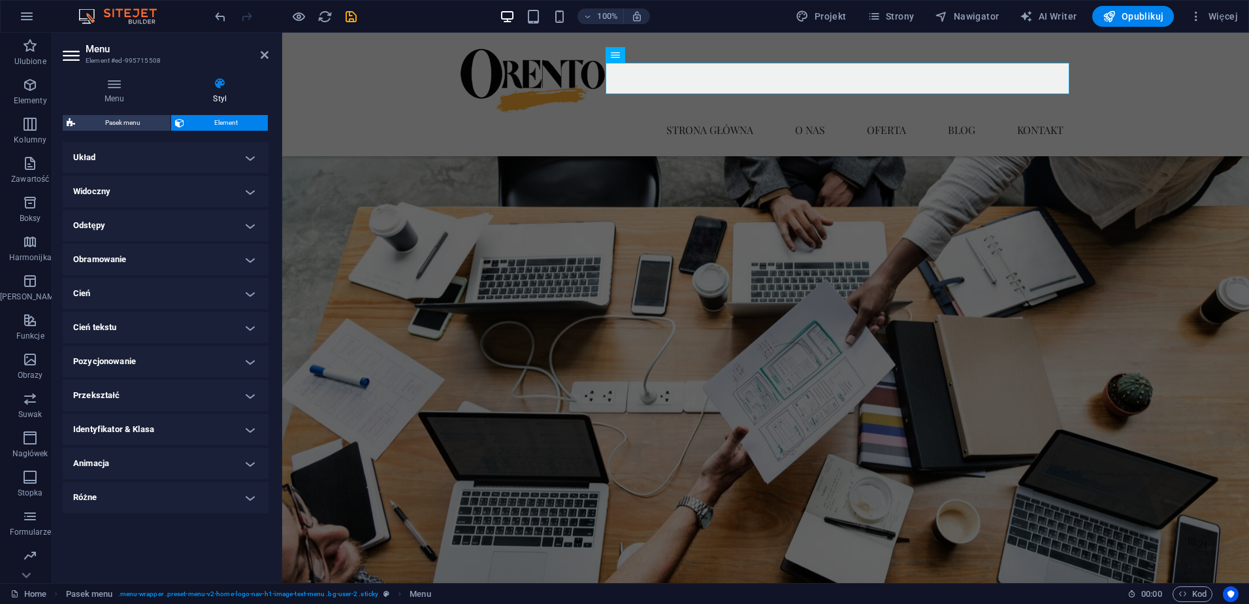
click at [248, 362] on h4 "Pozycjonowanie" at bounding box center [166, 361] width 206 height 31
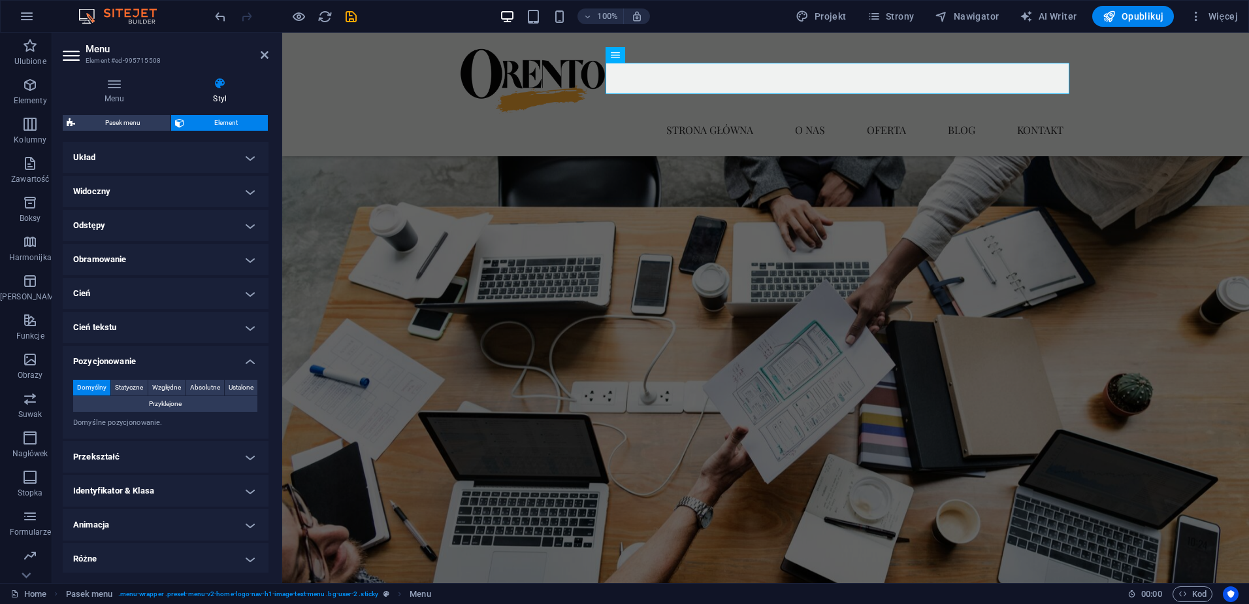
click at [248, 362] on h4 "Pozycjonowanie" at bounding box center [166, 358] width 206 height 24
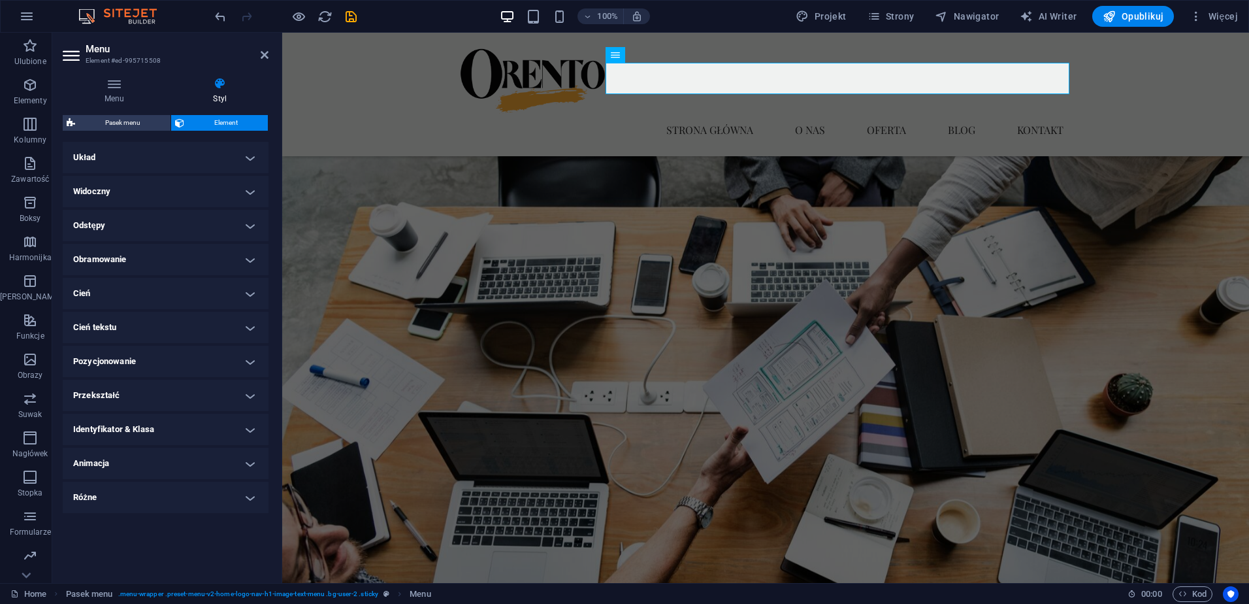
click at [123, 159] on h4 "Układ" at bounding box center [166, 157] width 206 height 31
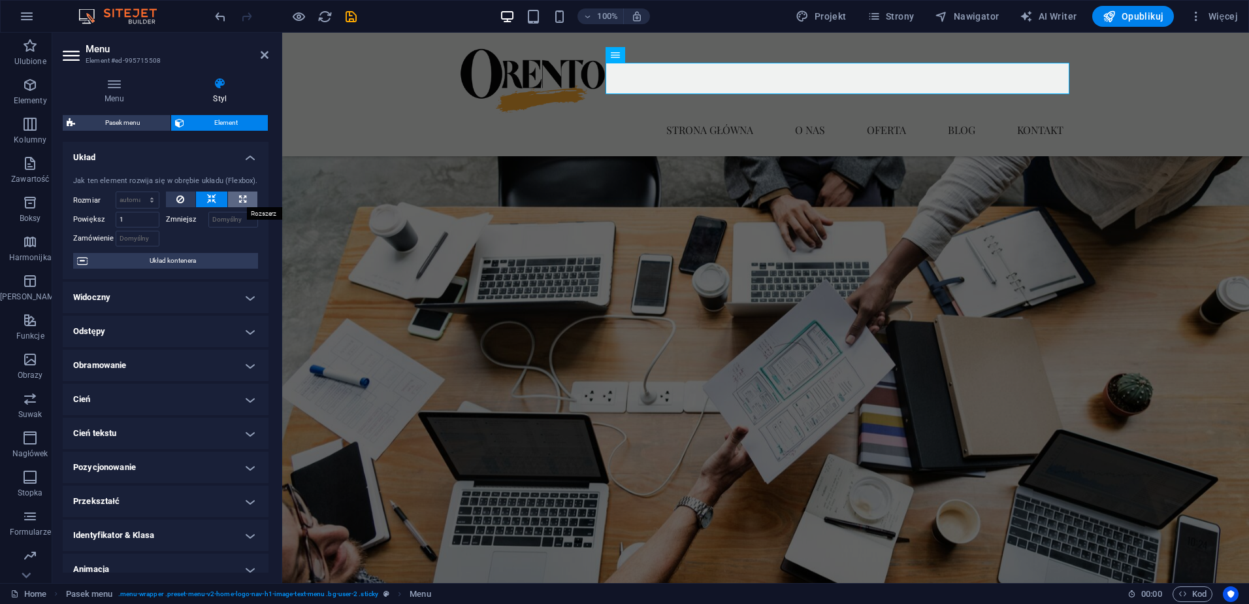
click at [244, 199] on icon at bounding box center [242, 199] width 7 height 16
type input "100"
select select "%"
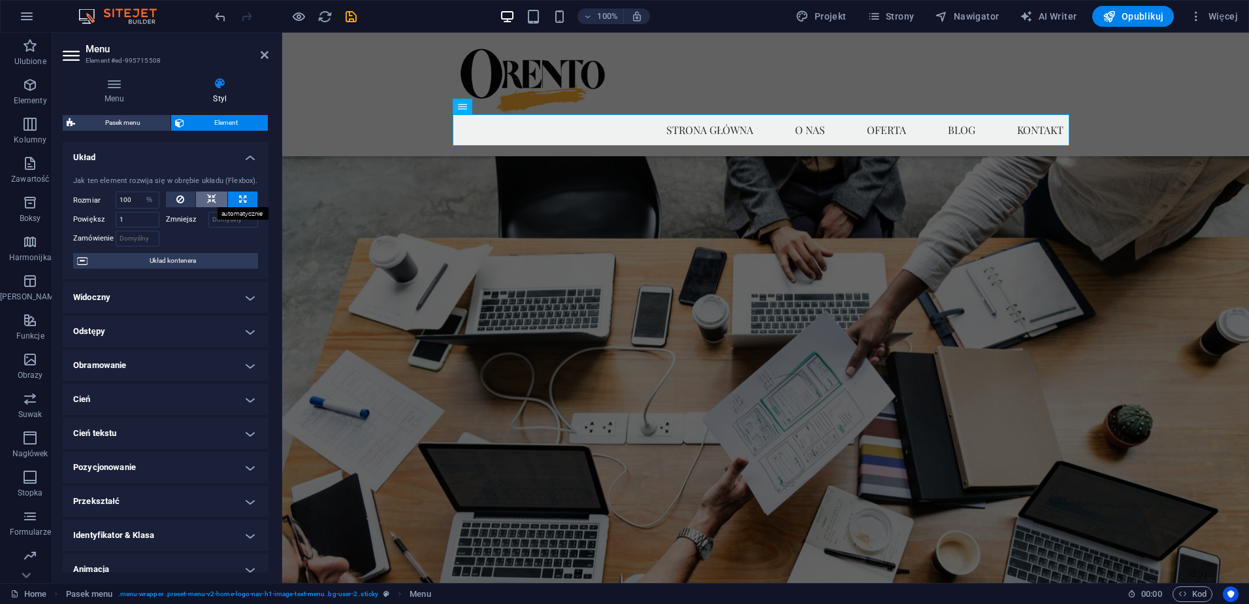
click at [216, 202] on button at bounding box center [211, 199] width 31 height 16
select select "DISABLED_OPTION_VALUE"
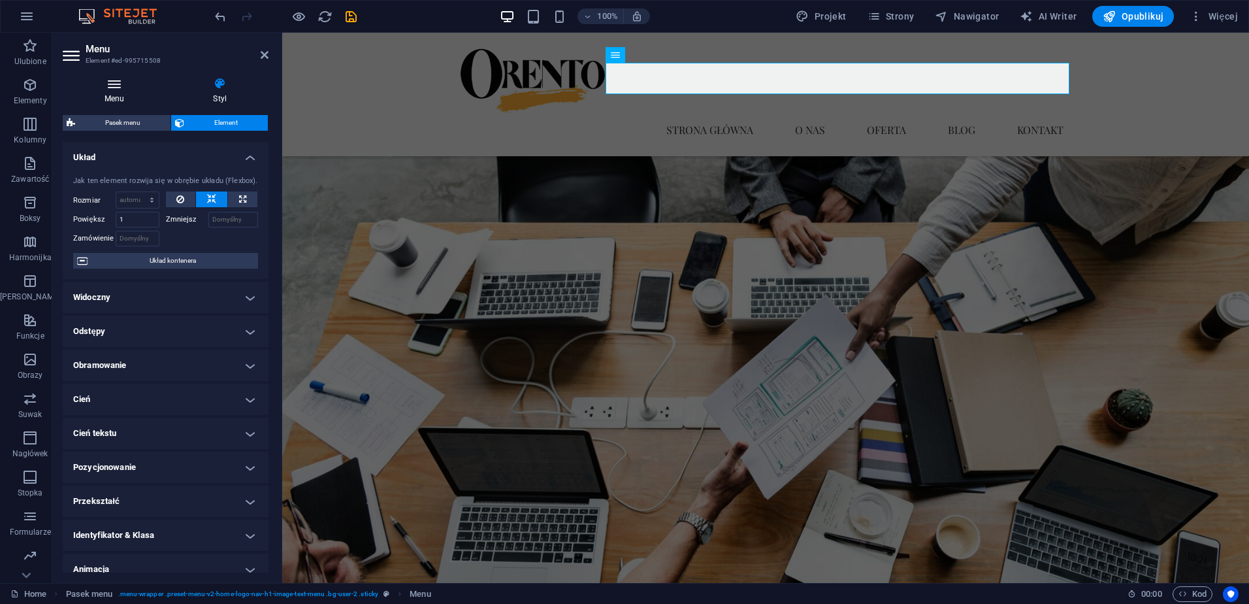
click at [113, 88] on icon at bounding box center [115, 83] width 104 height 13
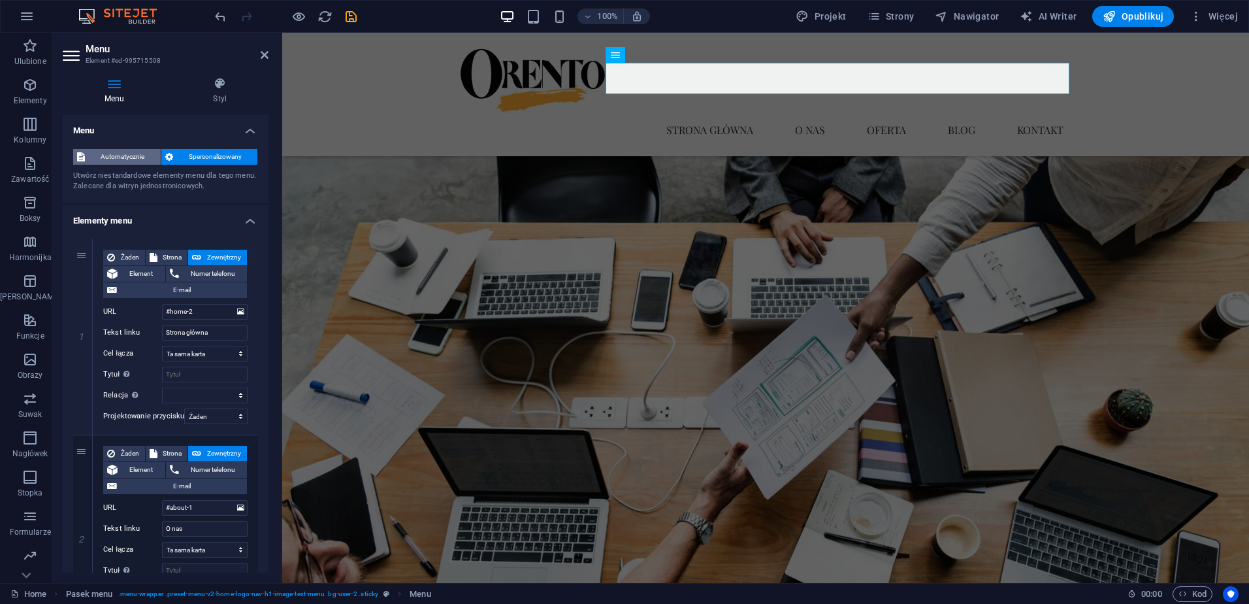
click at [121, 158] on span "Automatycznie" at bounding box center [123, 157] width 68 height 16
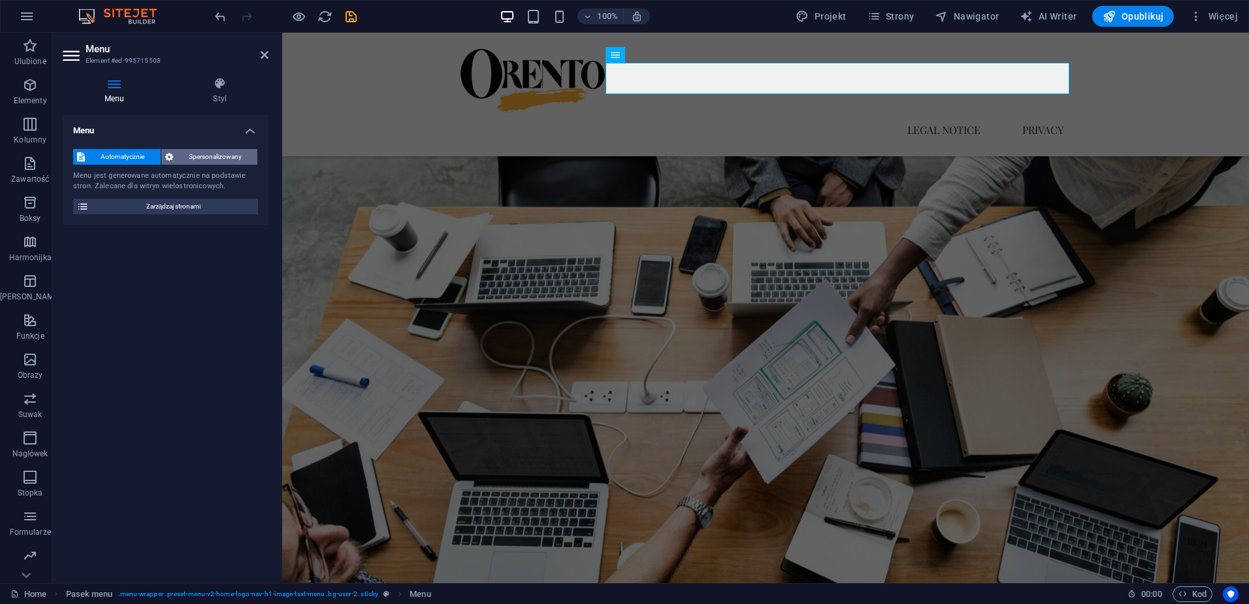
click at [199, 161] on span "Spersonalizowany" at bounding box center [215, 157] width 77 height 16
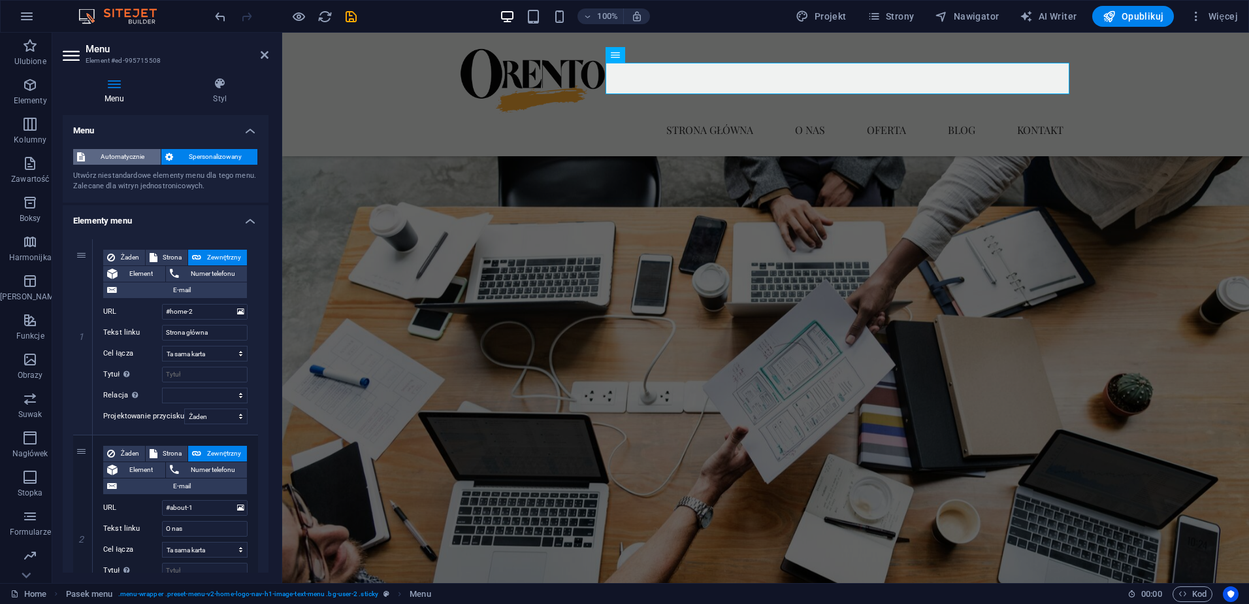
click at [121, 156] on span "Automatycznie" at bounding box center [123, 157] width 68 height 16
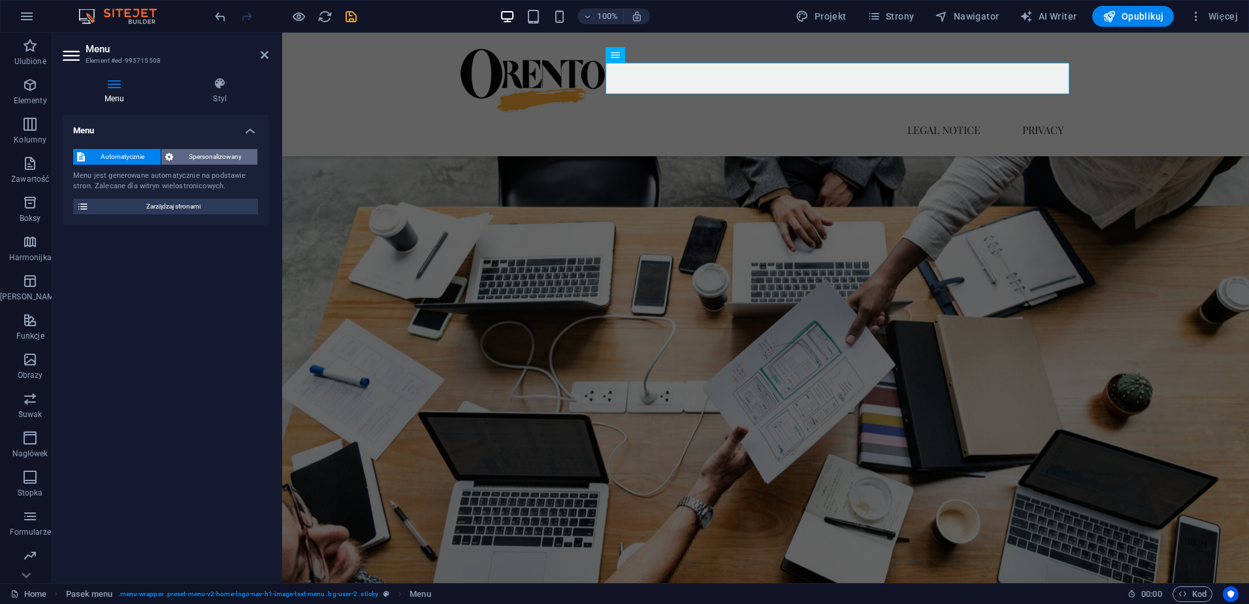
click at [204, 159] on span "Spersonalizowany" at bounding box center [215, 157] width 77 height 16
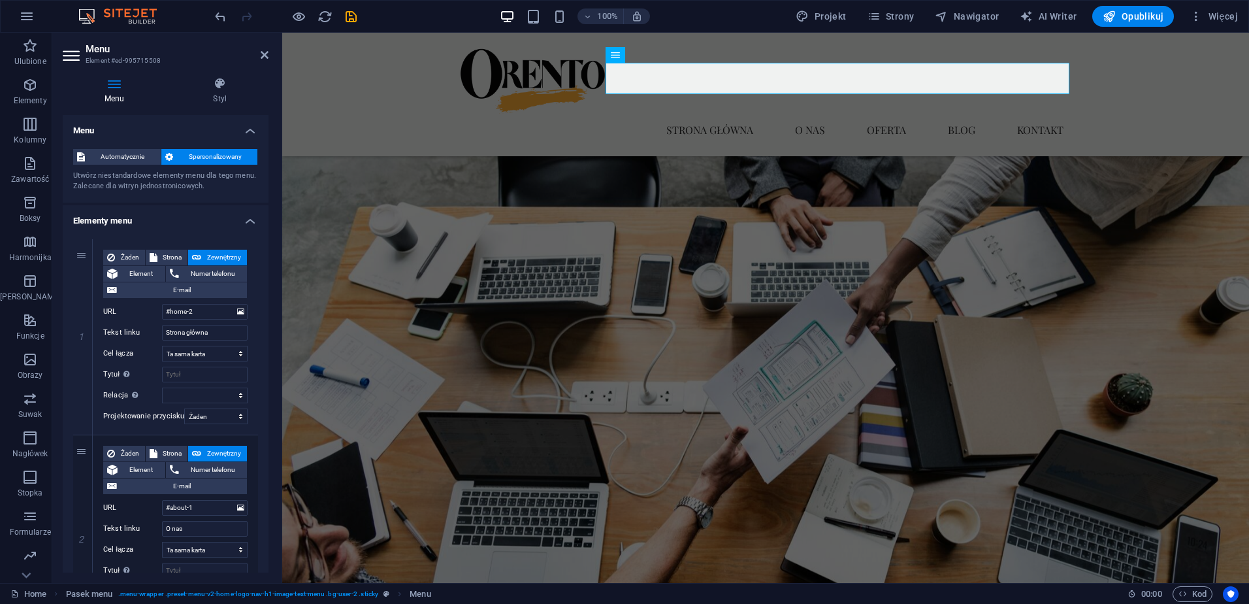
click at [219, 74] on div "Menu Styl Menu Automatycznie Spersonalizowany Utwórz niestandardowe elementy me…" at bounding box center [165, 325] width 227 height 516
click at [223, 86] on icon at bounding box center [220, 83] width 97 height 13
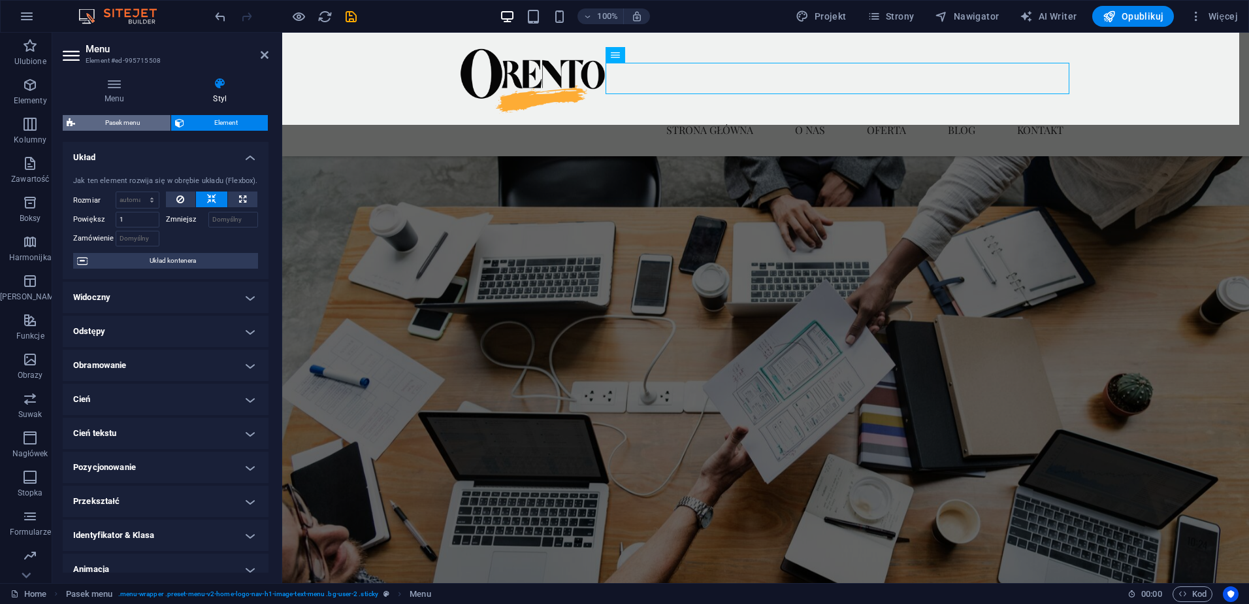
click at [118, 122] on span "Pasek menu" at bounding box center [123, 123] width 88 height 16
select select "rem"
select select "sticky_instant"
select select "px"
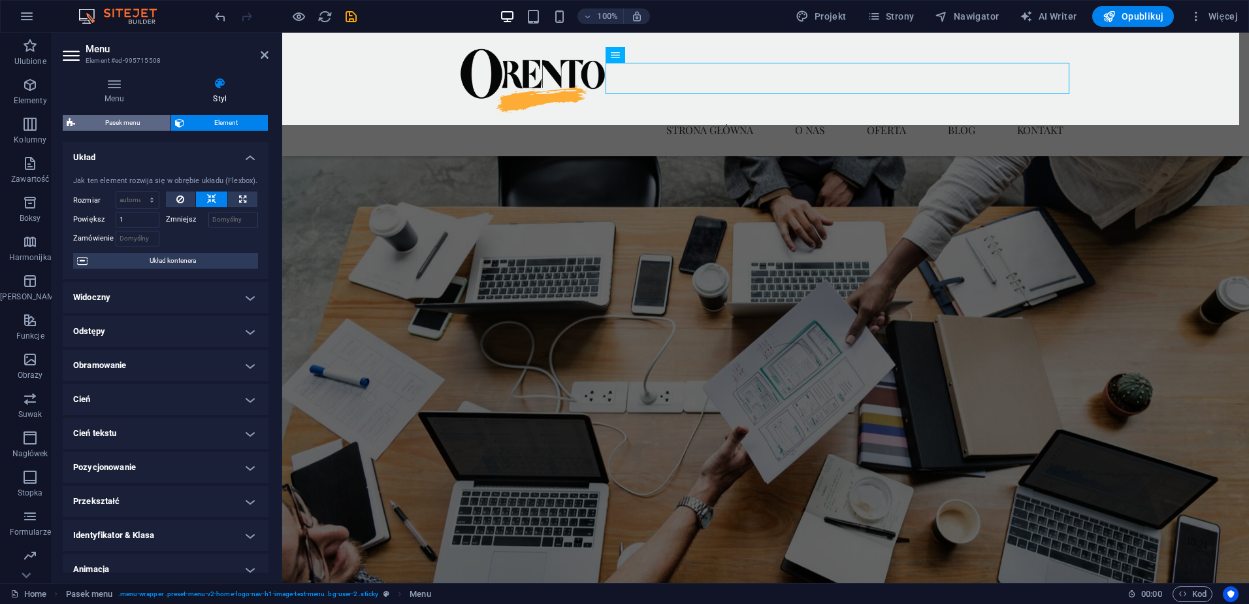
select select "px"
select select "preset-menu-v2-home-logo-nav-h1-image-text-menu"
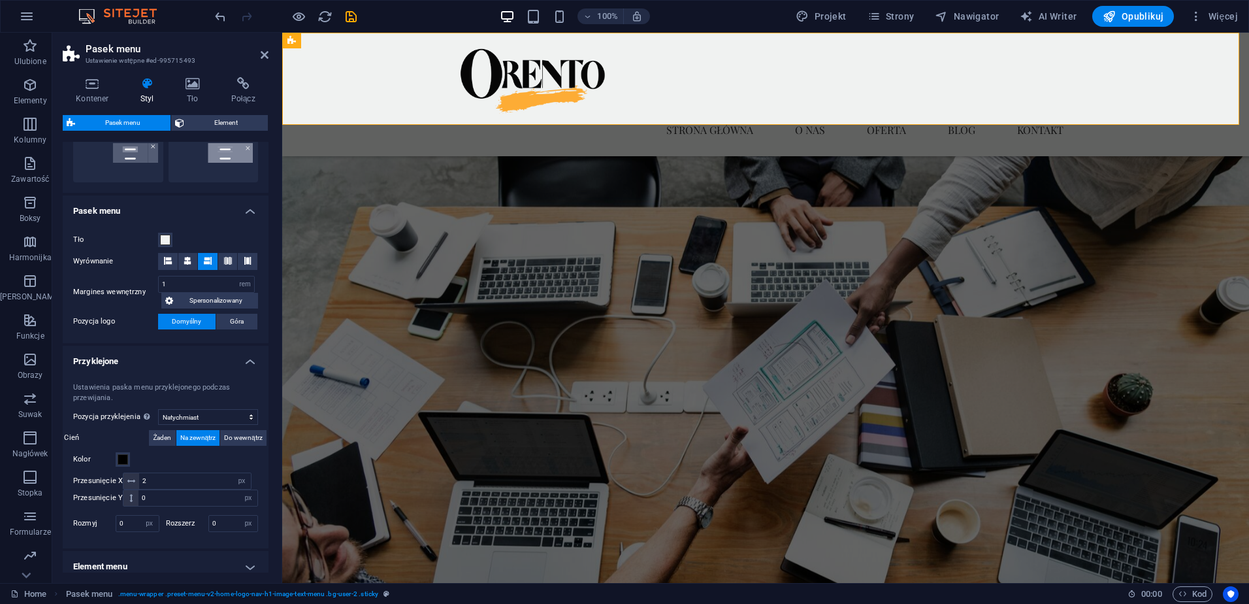
scroll to position [392, 0]
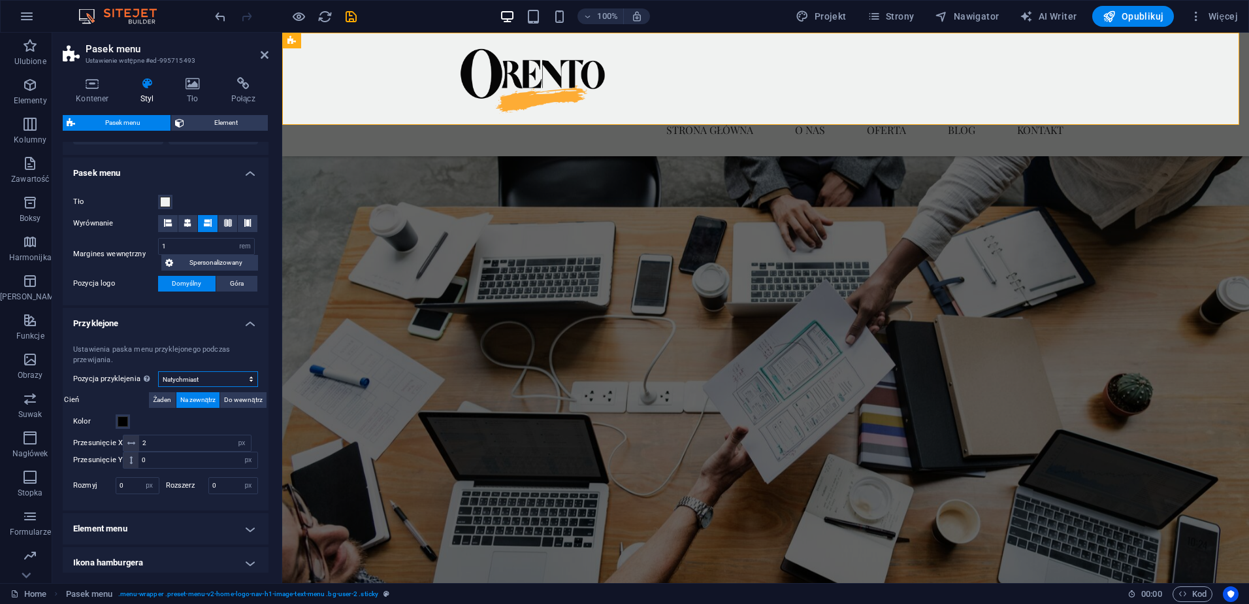
click at [218, 374] on select "Wyłączony Natychmiast Po menu Po banerze Podczas przewijania w [PERSON_NAME]" at bounding box center [208, 379] width 100 height 16
select select "sticky_reverse"
click at [158, 371] on select "Wyłączony Natychmiast Po menu Po banerze Podczas przewijania w [PERSON_NAME]" at bounding box center [208, 379] width 100 height 16
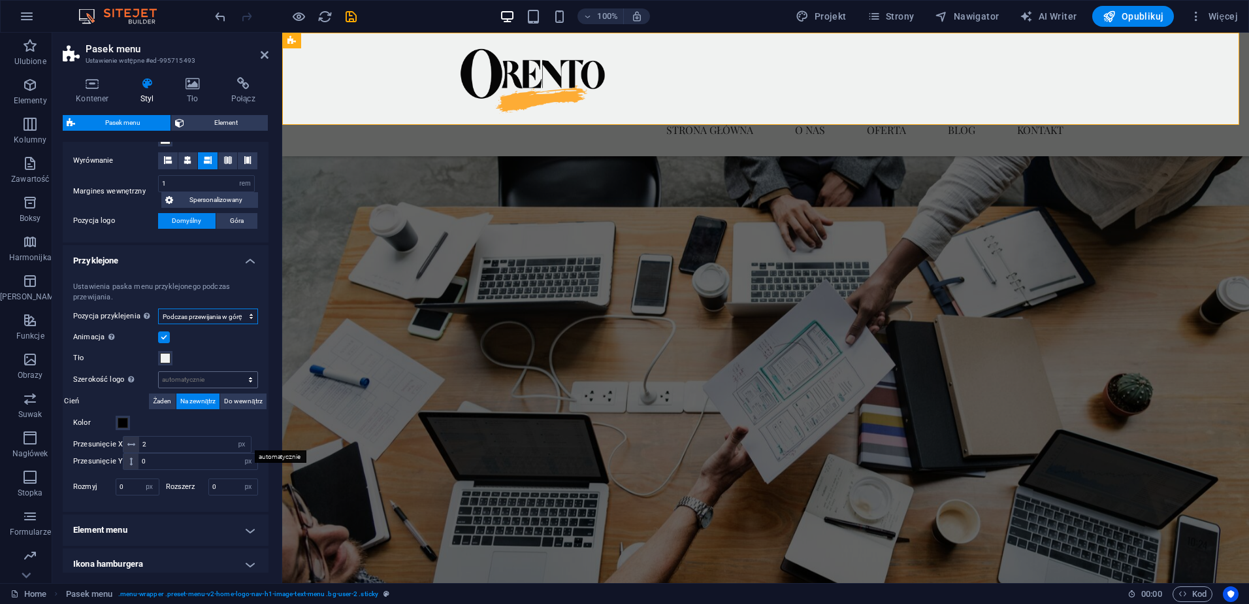
scroll to position [457, 0]
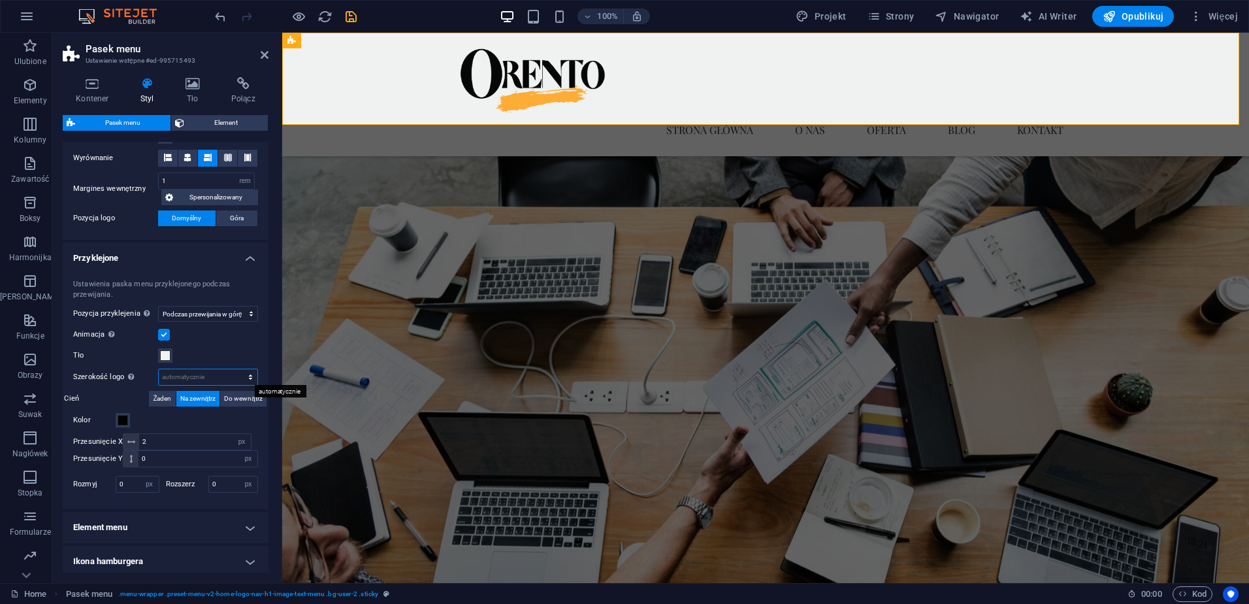
click at [203, 374] on select "automatycznie px rem % vh vw" at bounding box center [208, 377] width 99 height 16
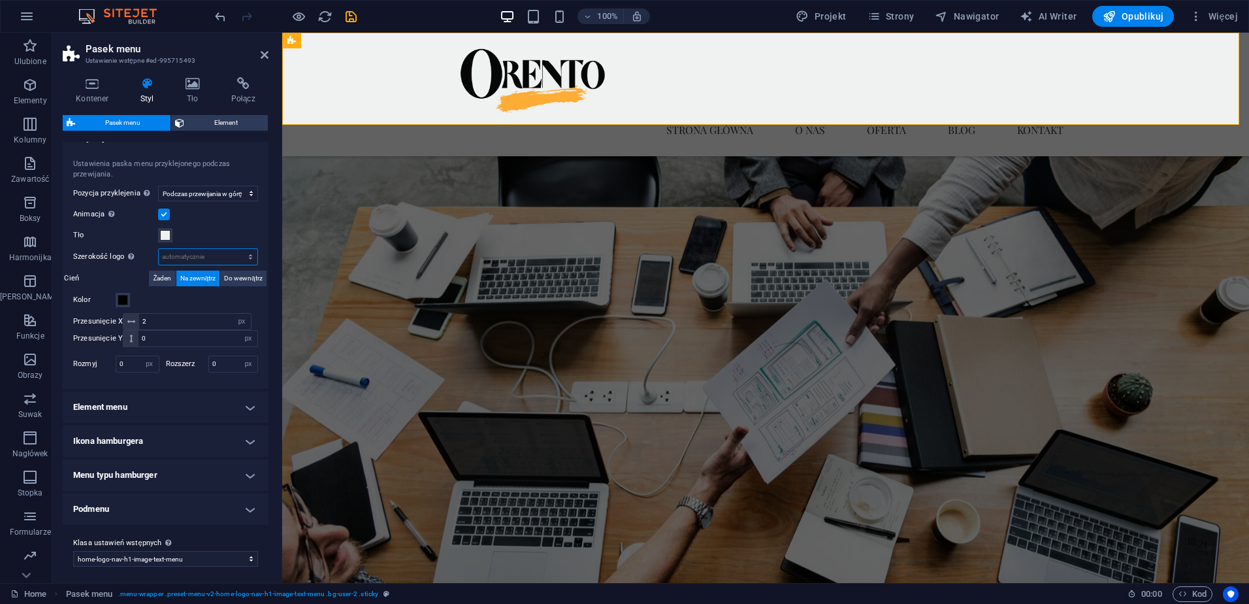
scroll to position [582, 0]
click at [263, 56] on icon at bounding box center [265, 55] width 8 height 10
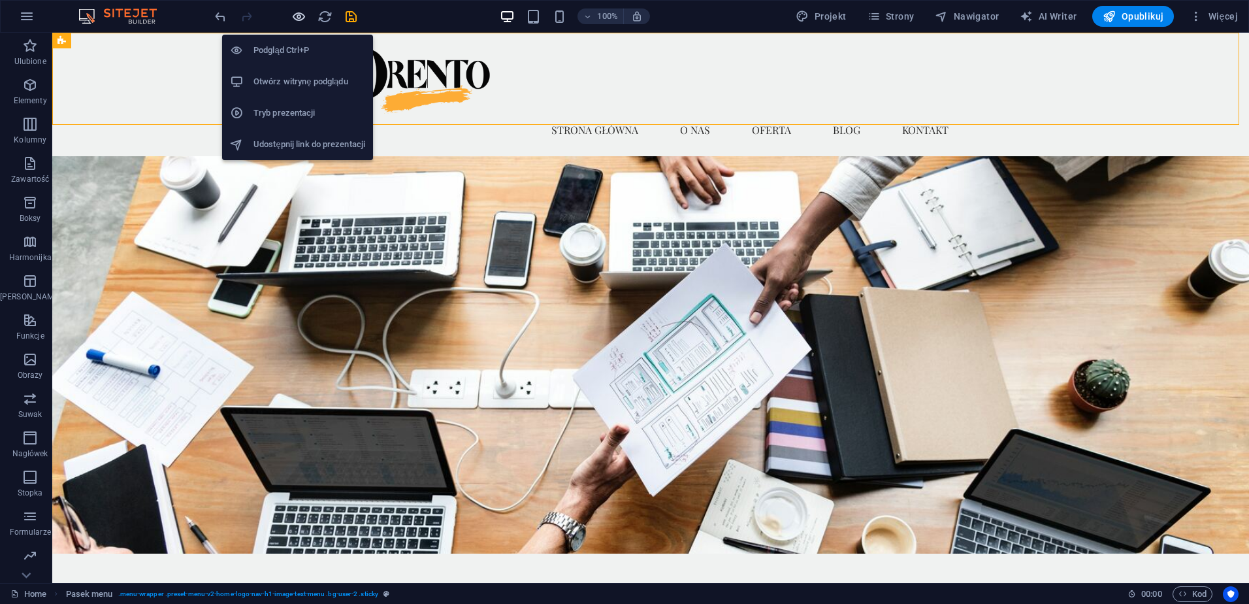
click at [300, 12] on icon "button" at bounding box center [298, 16] width 15 height 15
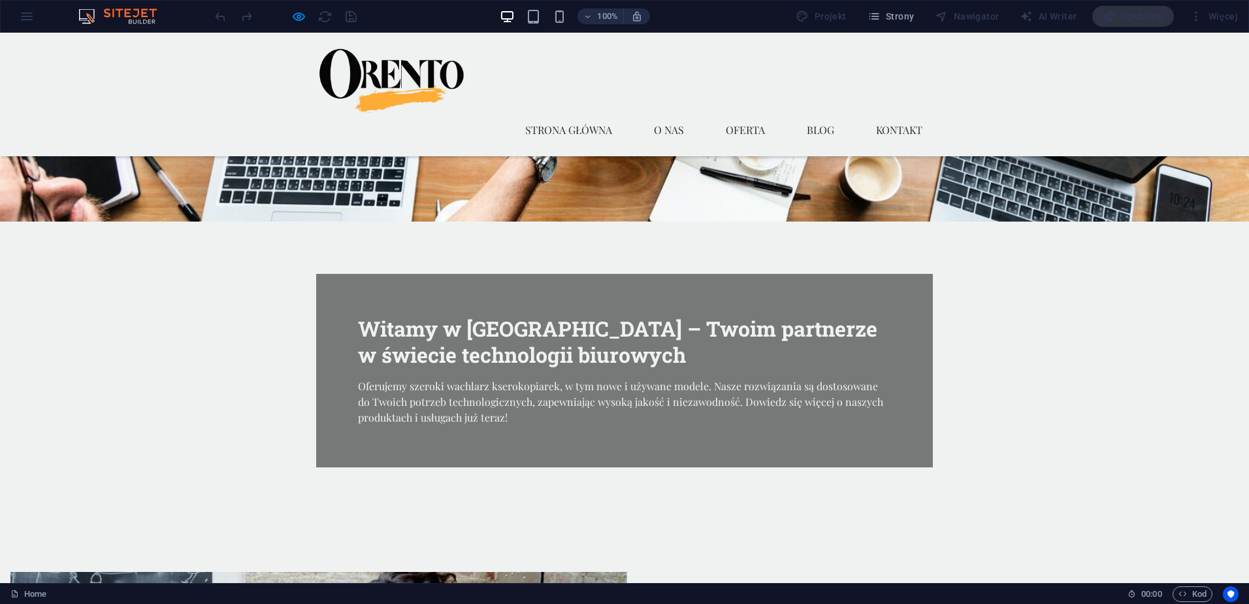
scroll to position [392, 0]
click at [566, 114] on link "Strona główna" at bounding box center [569, 129] width 108 height 31
click at [656, 114] on link "O nas" at bounding box center [668, 129] width 51 height 31
click at [811, 114] on link "Blog" at bounding box center [820, 129] width 48 height 31
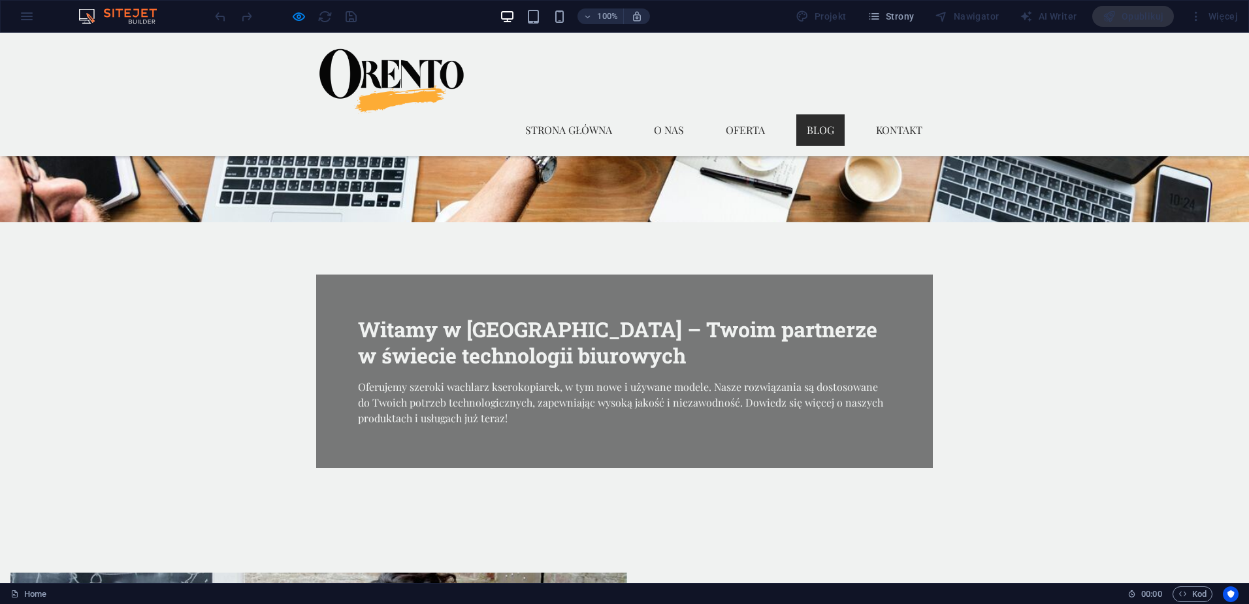
click at [814, 114] on link "Blog" at bounding box center [820, 129] width 48 height 31
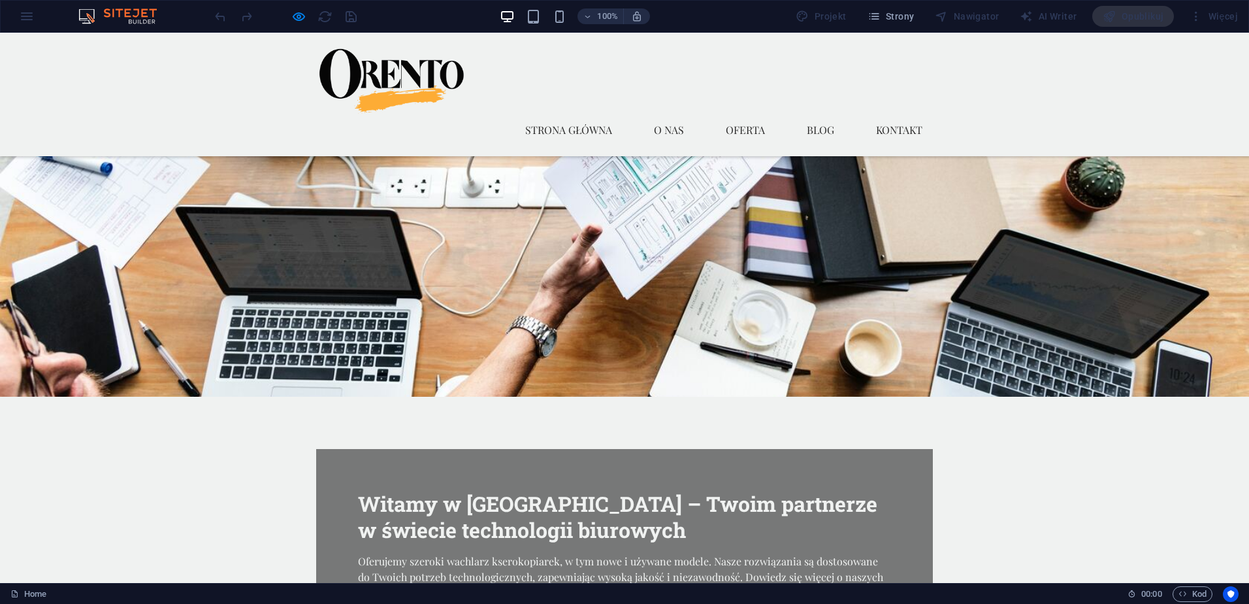
scroll to position [131, 0]
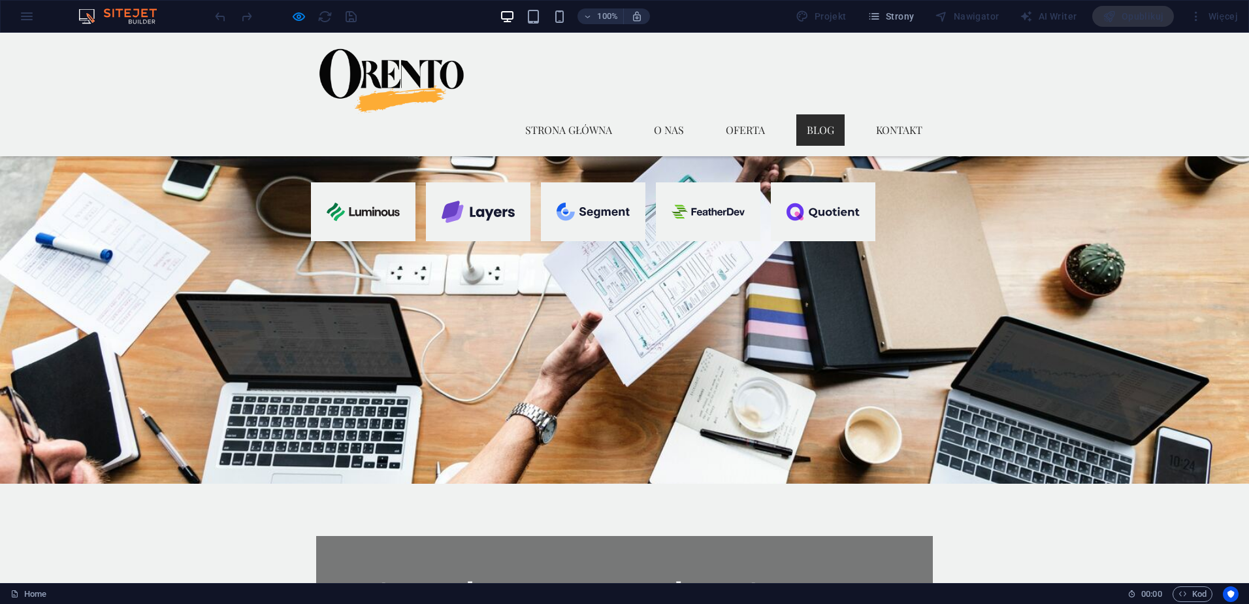
click at [817, 114] on link "Blog" at bounding box center [820, 129] width 48 height 31
click at [818, 114] on link "Blog" at bounding box center [820, 129] width 48 height 31
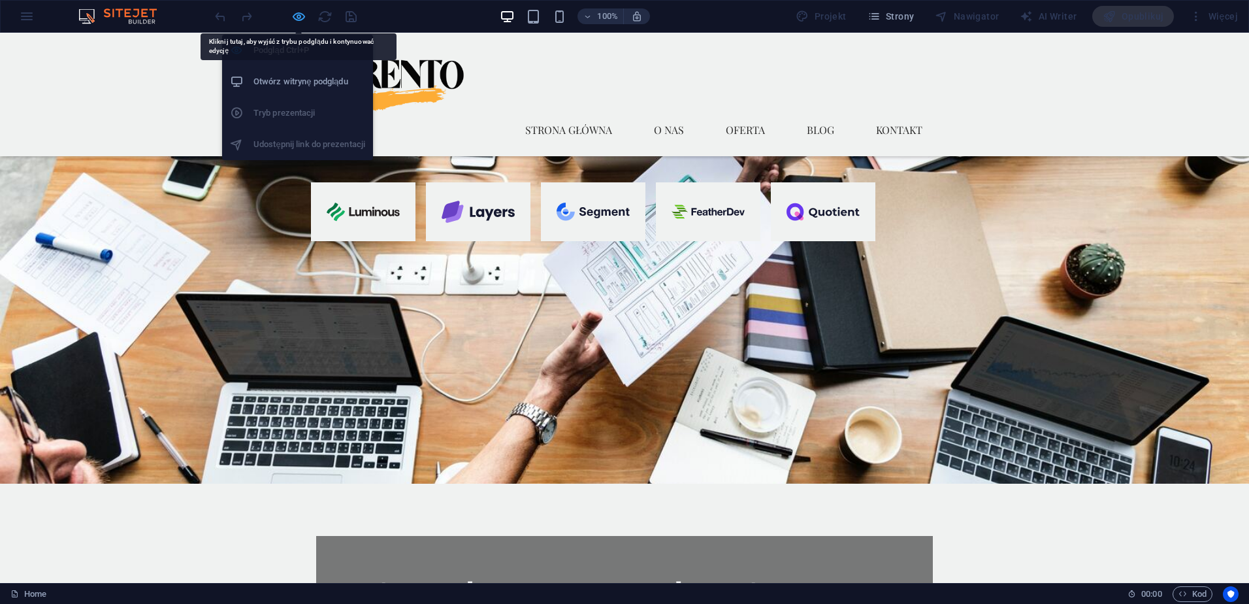
click at [297, 14] on icon "button" at bounding box center [298, 16] width 15 height 15
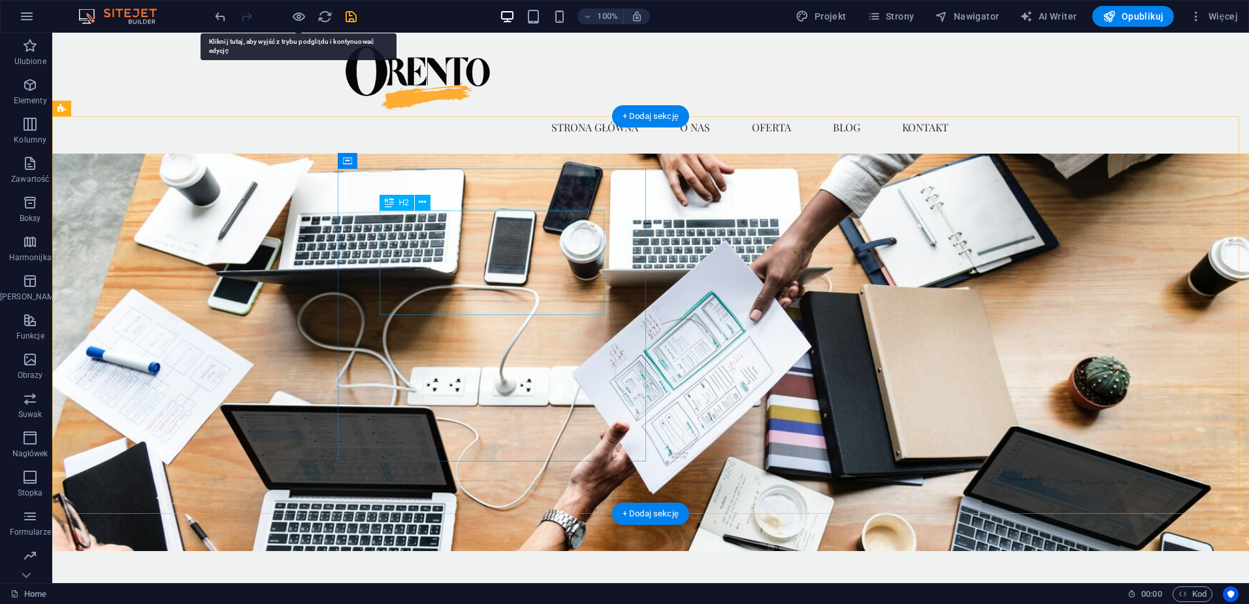
scroll to position [0, 0]
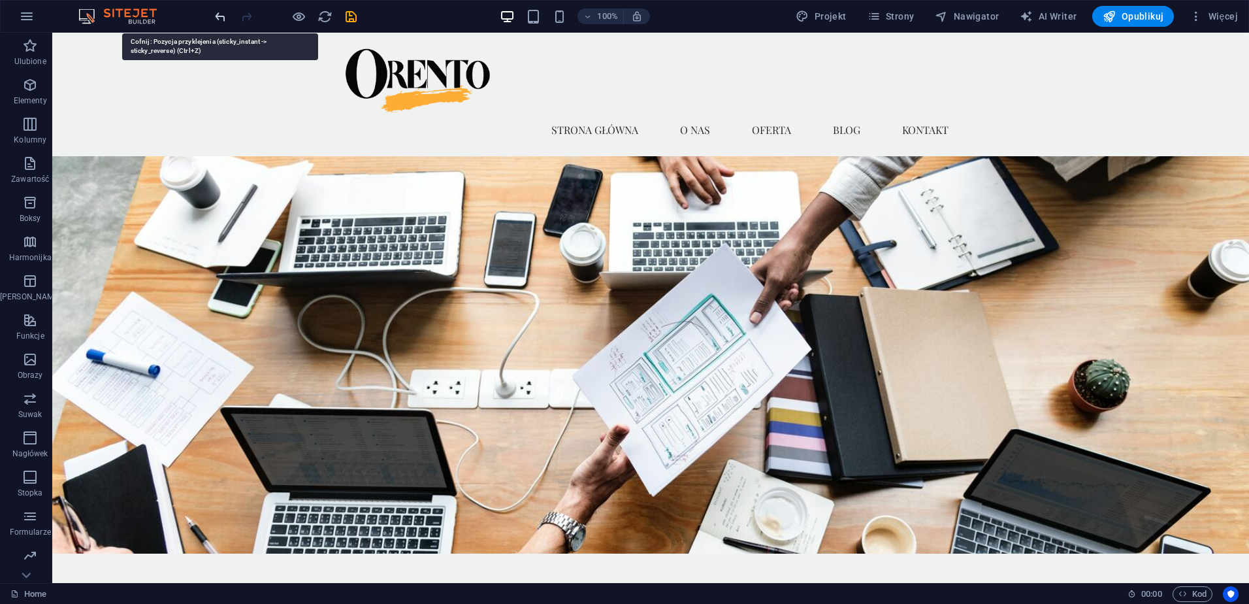
click at [221, 20] on icon "undo" at bounding box center [220, 16] width 15 height 15
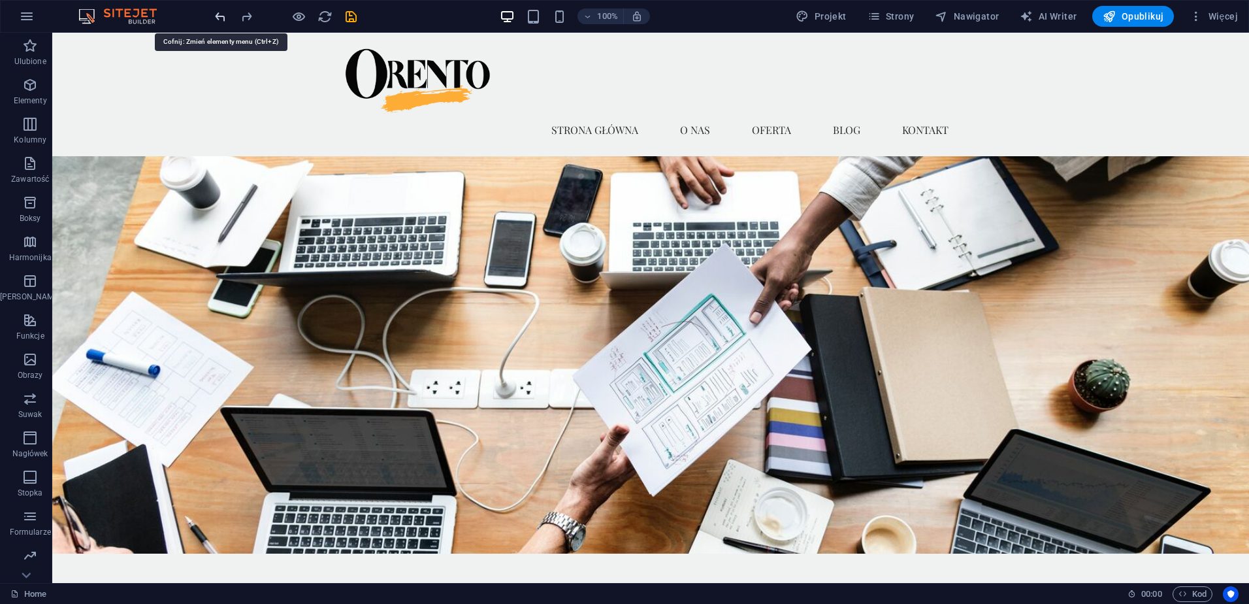
click at [221, 20] on icon "undo" at bounding box center [220, 16] width 15 height 15
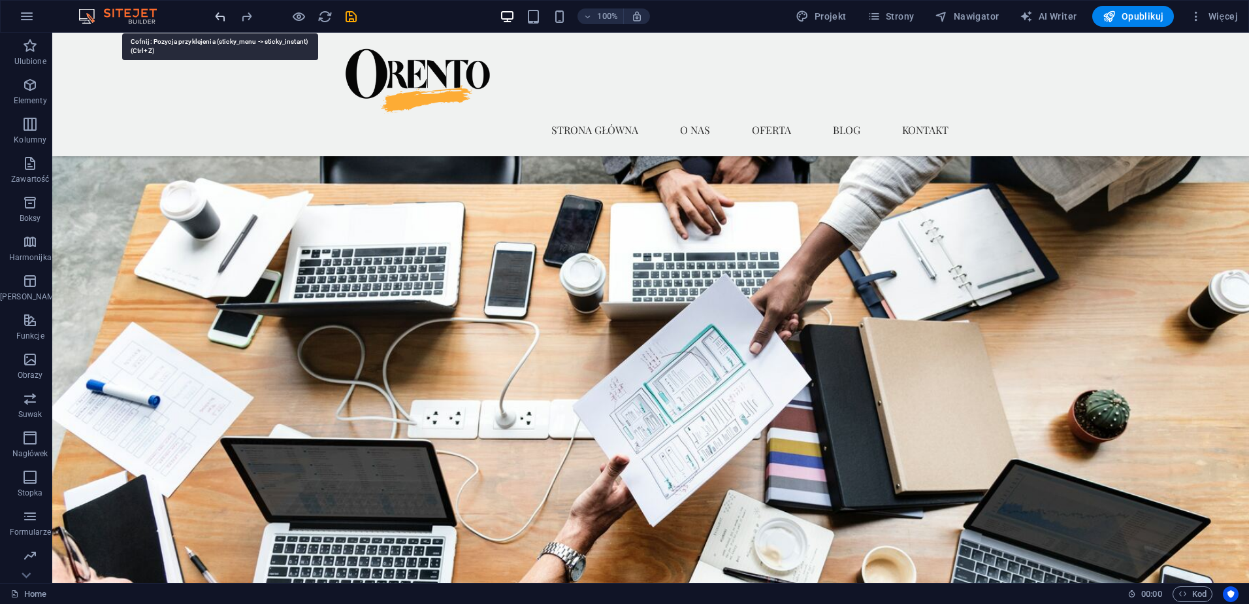
click at [221, 20] on icon "undo" at bounding box center [220, 16] width 15 height 15
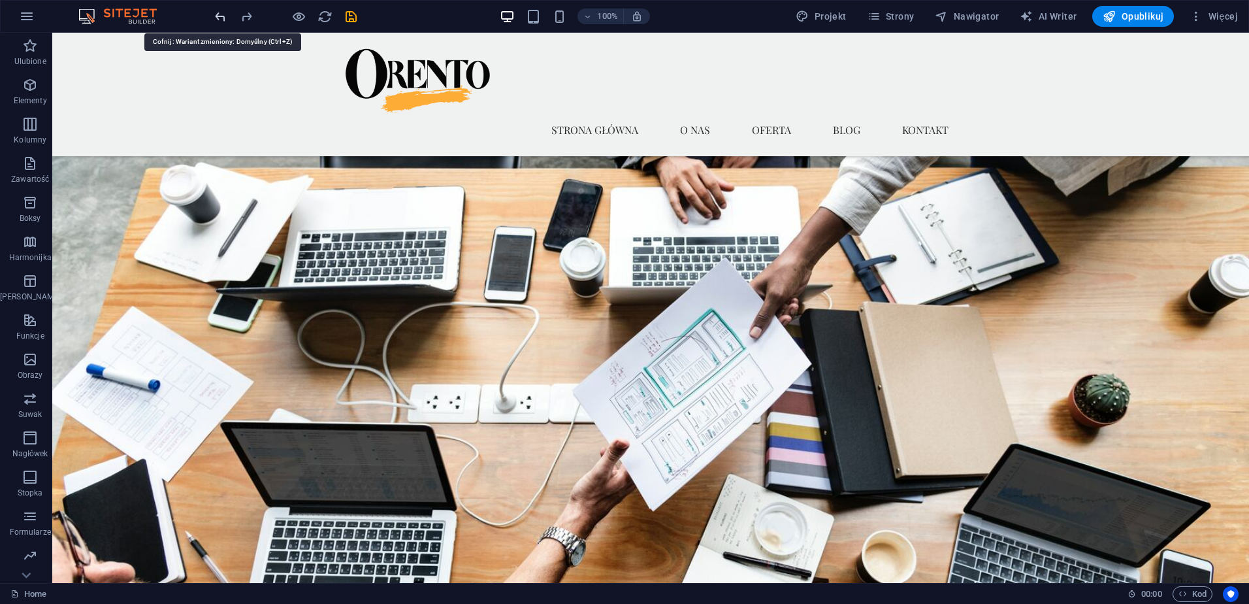
click at [221, 20] on icon "undo" at bounding box center [220, 16] width 15 height 15
click at [221, 19] on icon "undo" at bounding box center [220, 16] width 15 height 15
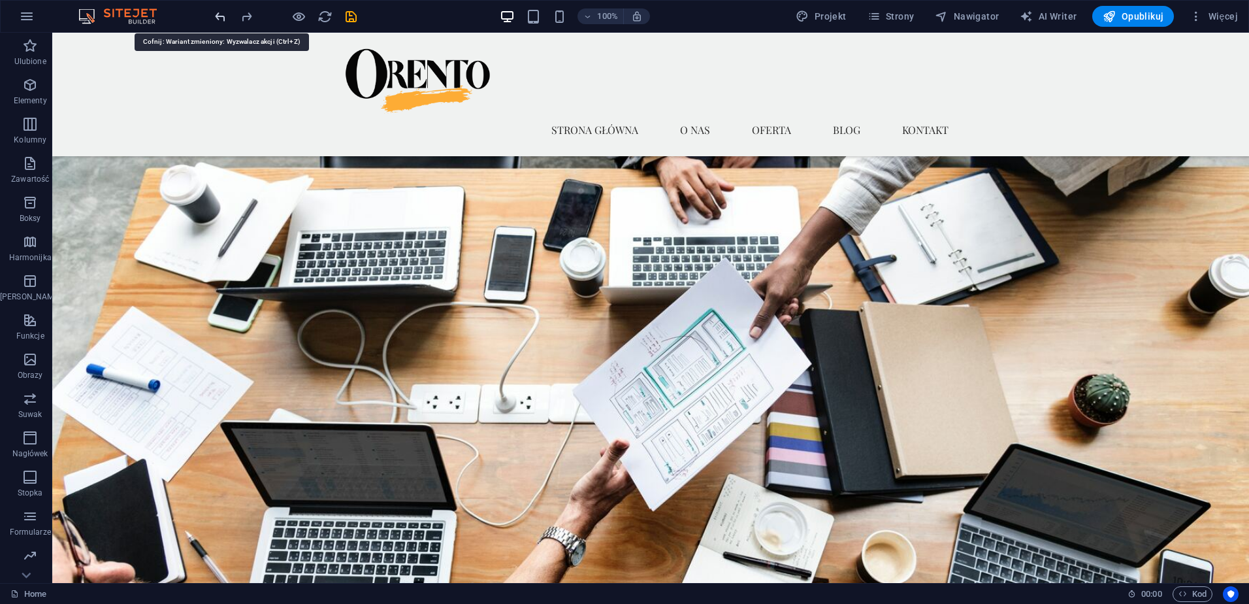
click at [221, 19] on icon "undo" at bounding box center [220, 16] width 15 height 15
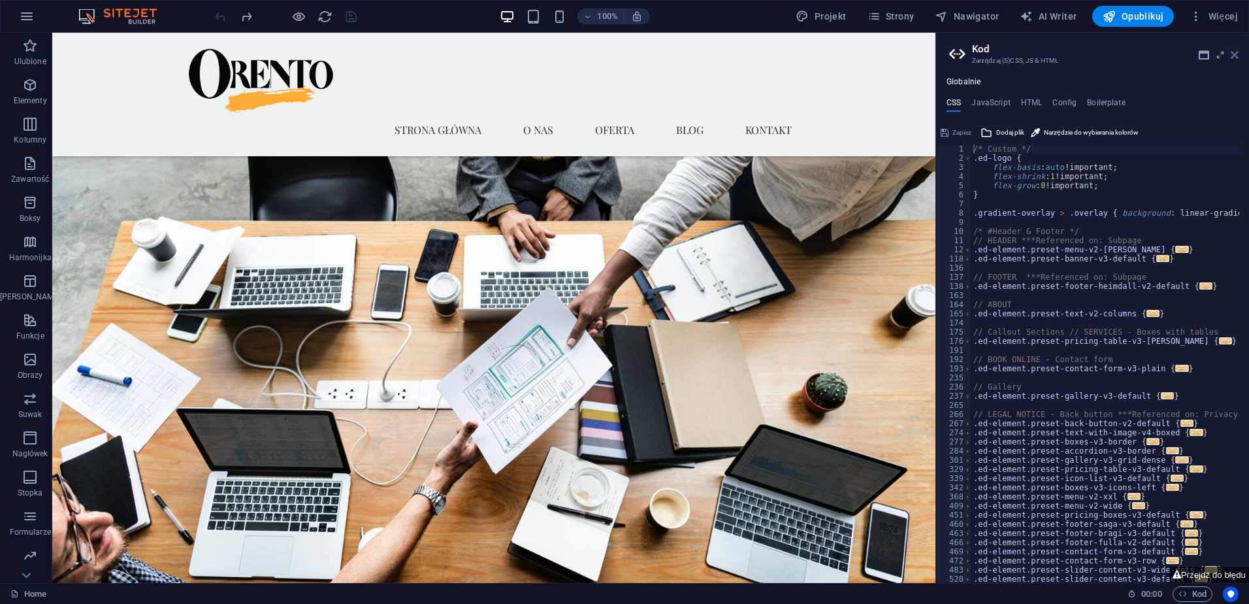
click at [1234, 55] on icon at bounding box center [1235, 55] width 8 height 10
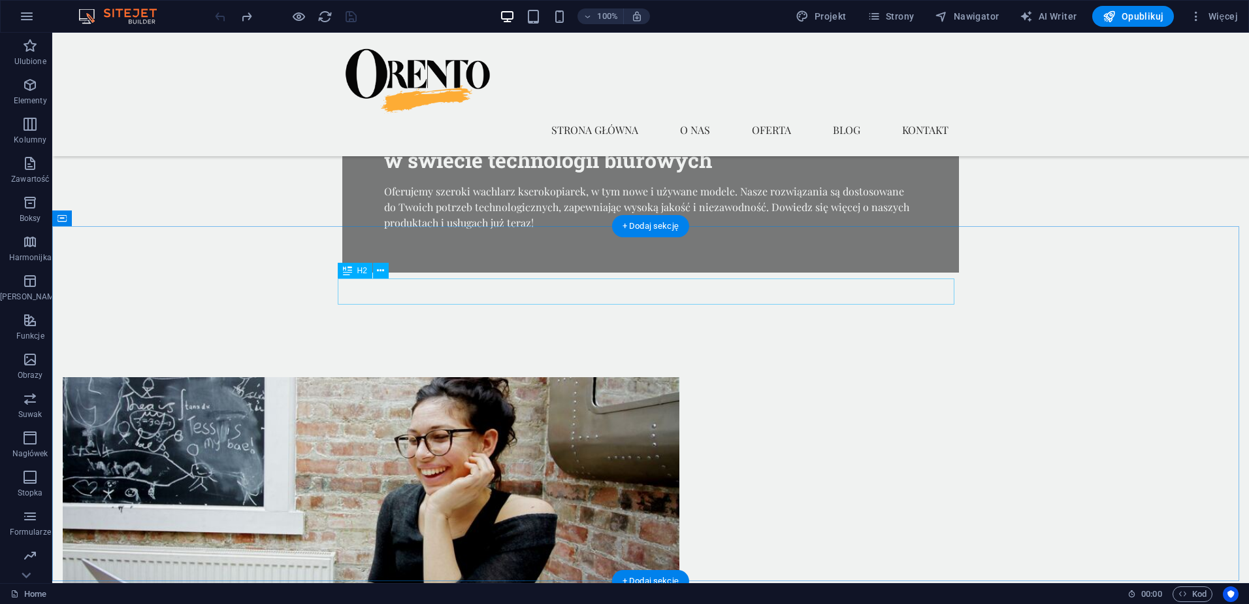
scroll to position [653, 0]
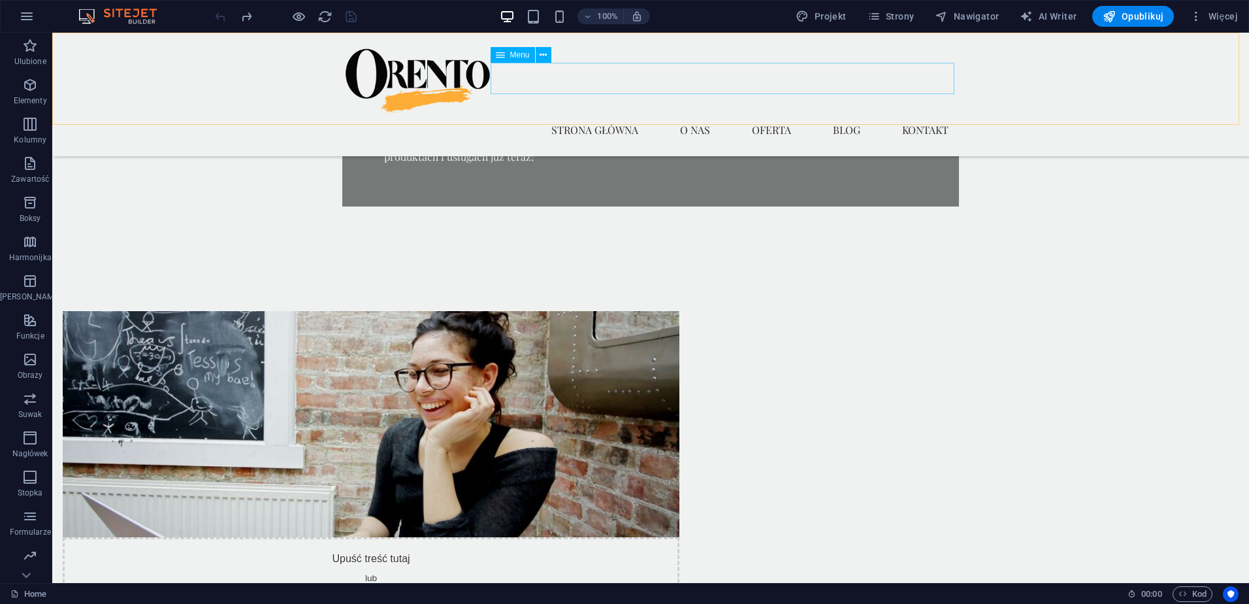
click at [692, 114] on nav "Strona główna O nas Oferta Blog Kontakt" at bounding box center [650, 129] width 617 height 31
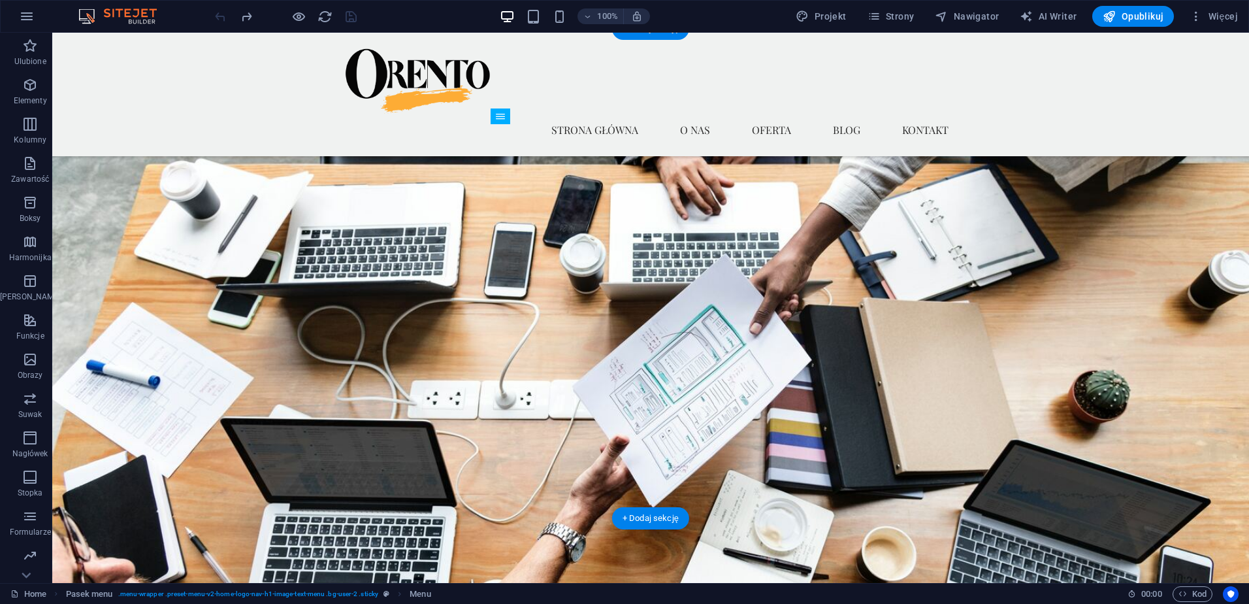
scroll to position [0, 0]
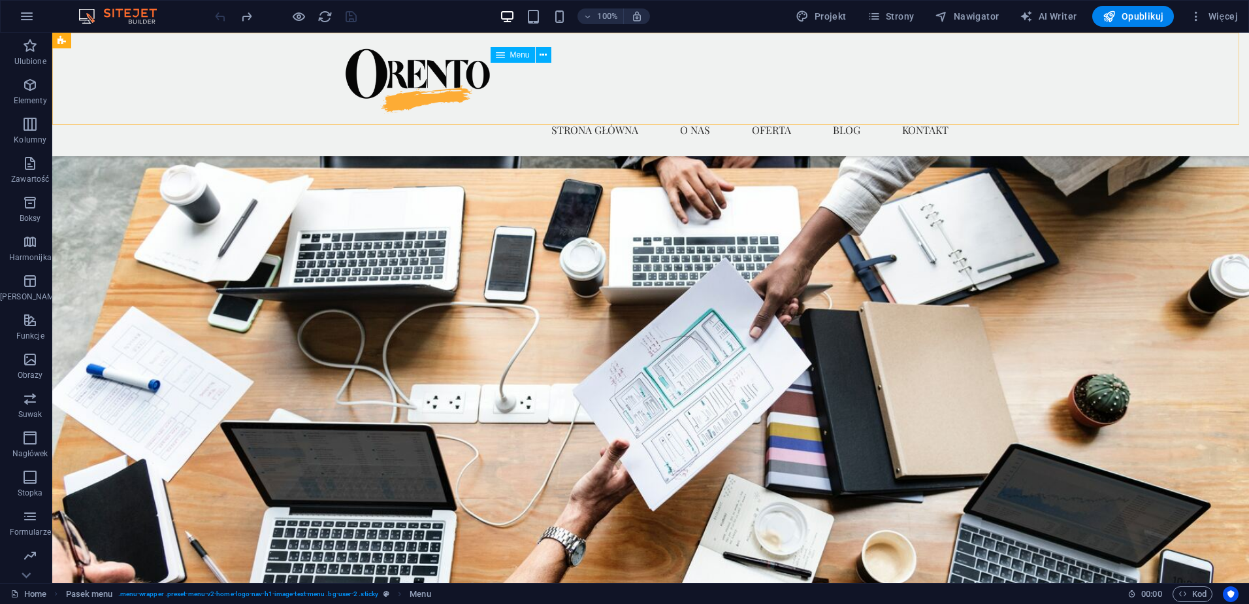
click at [521, 57] on span "Menu" at bounding box center [520, 55] width 20 height 8
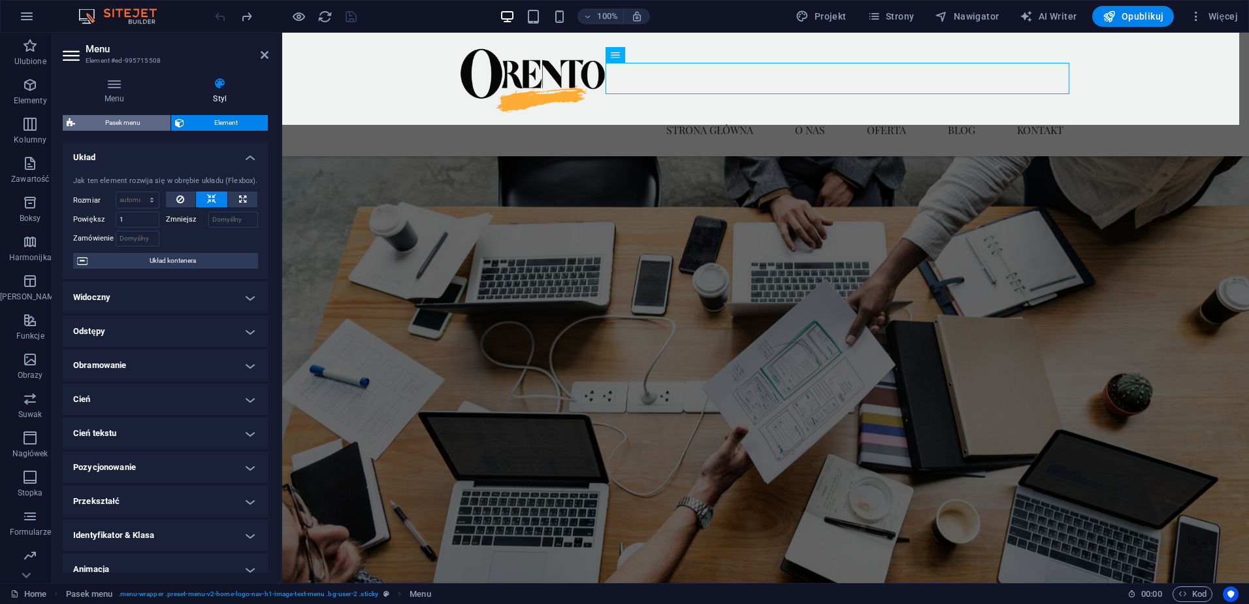
click at [121, 126] on span "Pasek menu" at bounding box center [123, 123] width 88 height 16
select select "rem"
select select "sticky_menu"
select select "px"
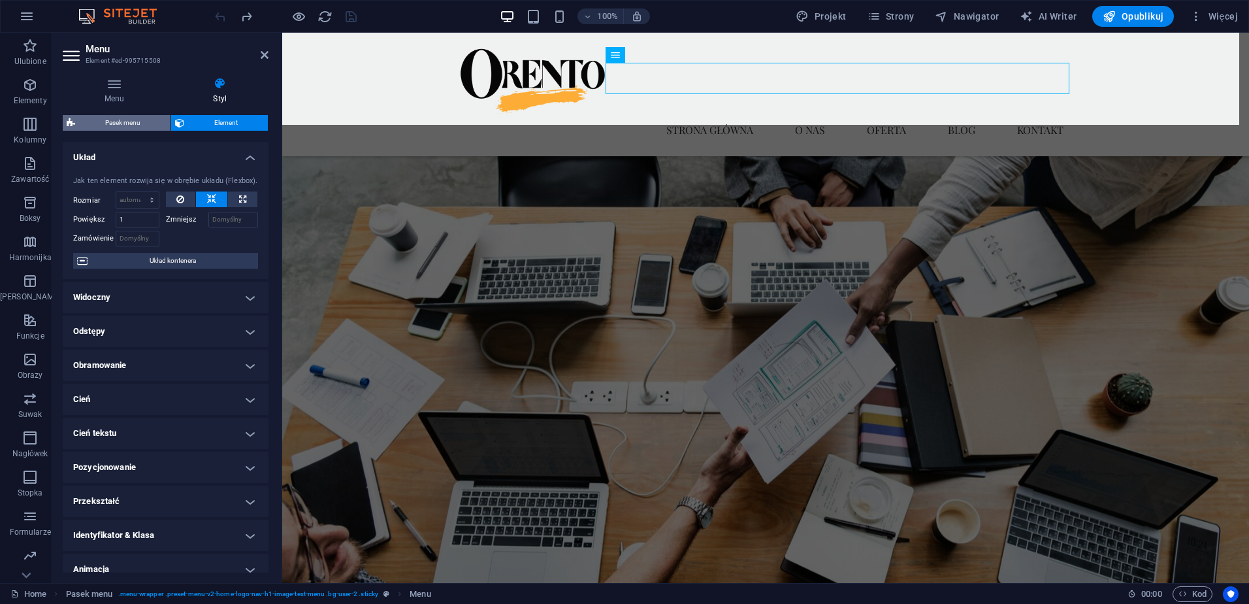
select select "px"
select select "preset-menu-v2-home-logo-nav-h1-image-text-menu"
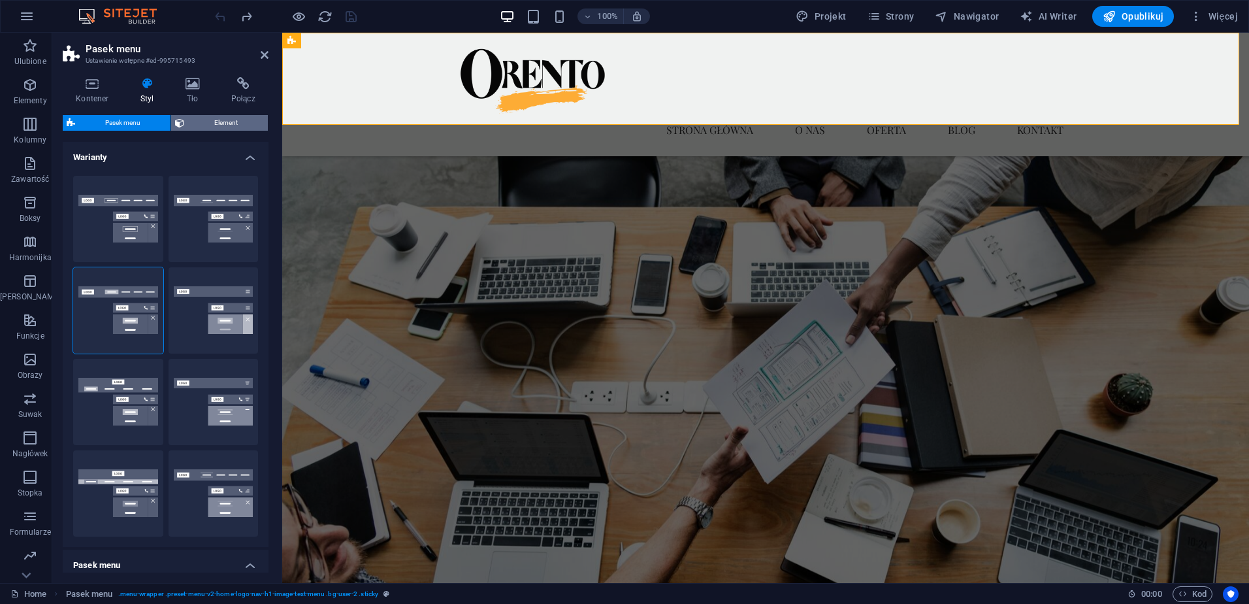
click at [208, 120] on span "Element" at bounding box center [226, 123] width 76 height 16
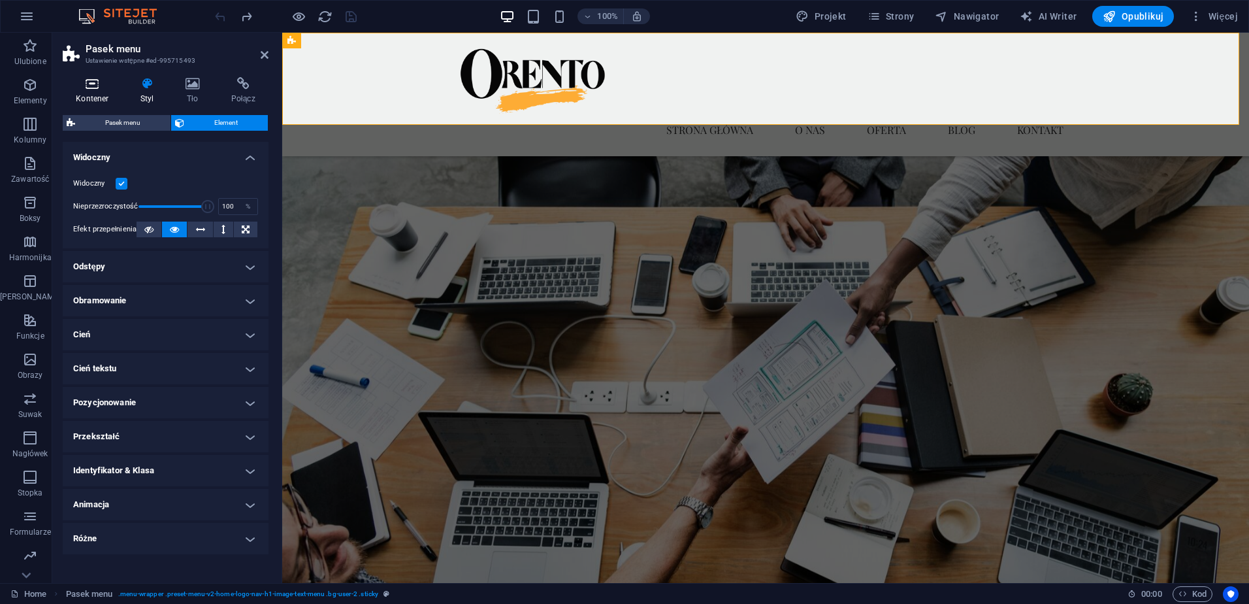
click at [87, 84] on icon at bounding box center [92, 83] width 59 height 13
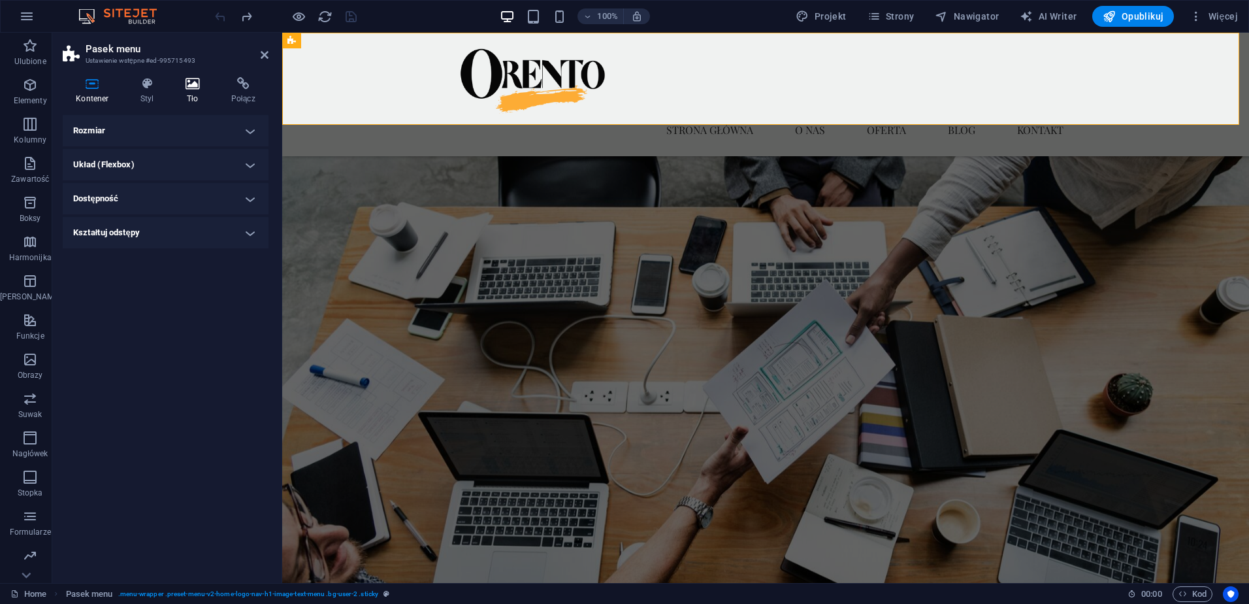
click at [185, 88] on icon at bounding box center [192, 83] width 40 height 13
